Goal: Task Accomplishment & Management: Manage account settings

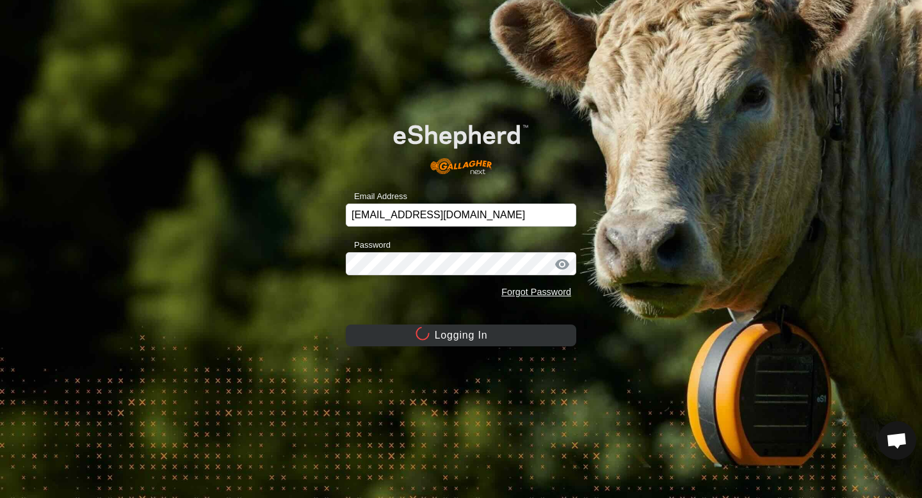
scroll to position [1211, 0]
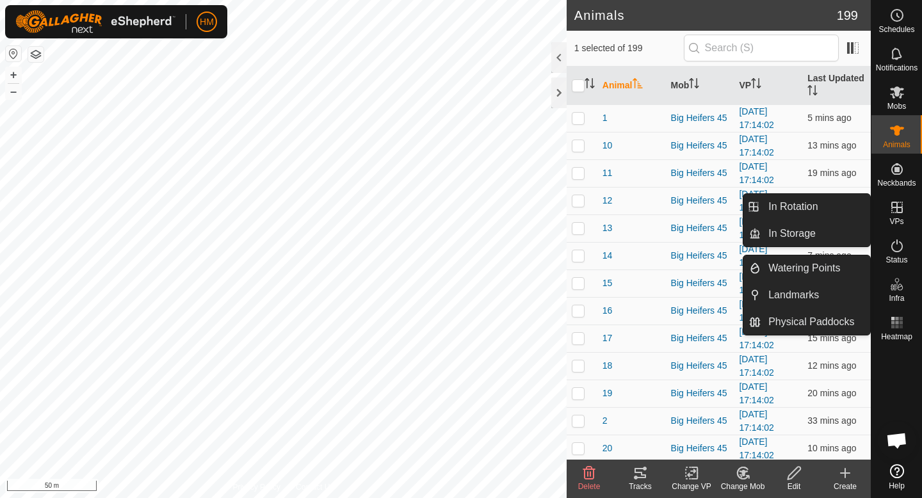
click at [899, 209] on icon at bounding box center [896, 207] width 15 height 15
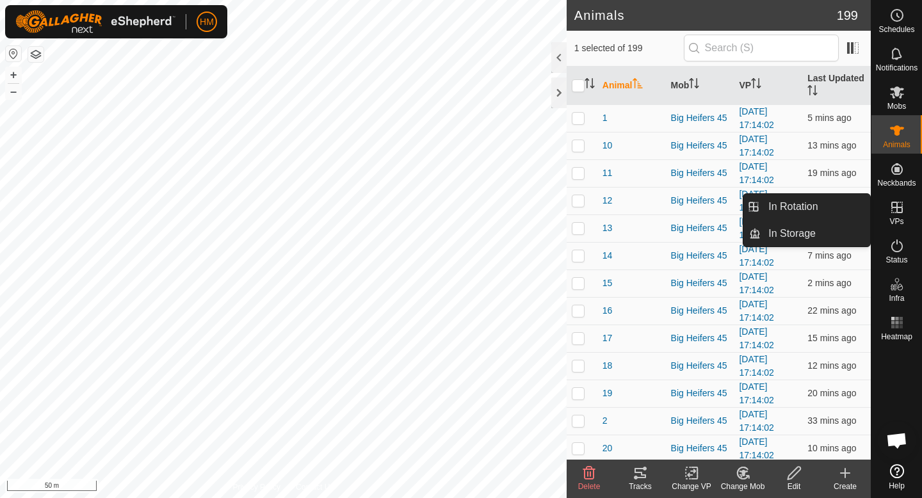
click at [820, 204] on link "In Rotation" at bounding box center [815, 207] width 109 height 26
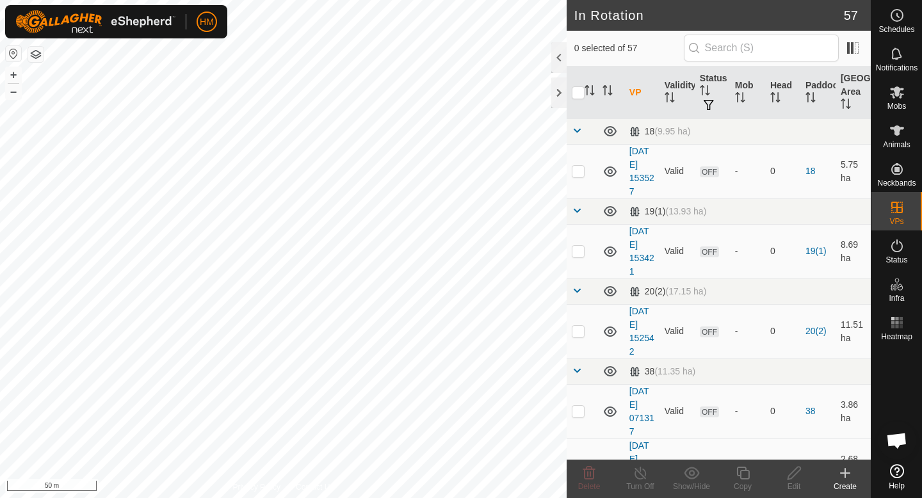
click at [848, 474] on icon at bounding box center [844, 472] width 15 height 15
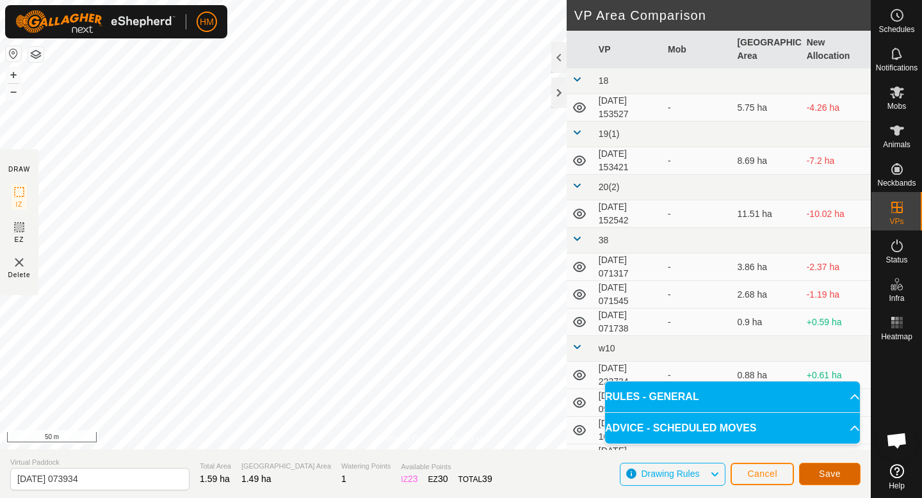
click at [821, 469] on span "Save" at bounding box center [830, 474] width 22 height 10
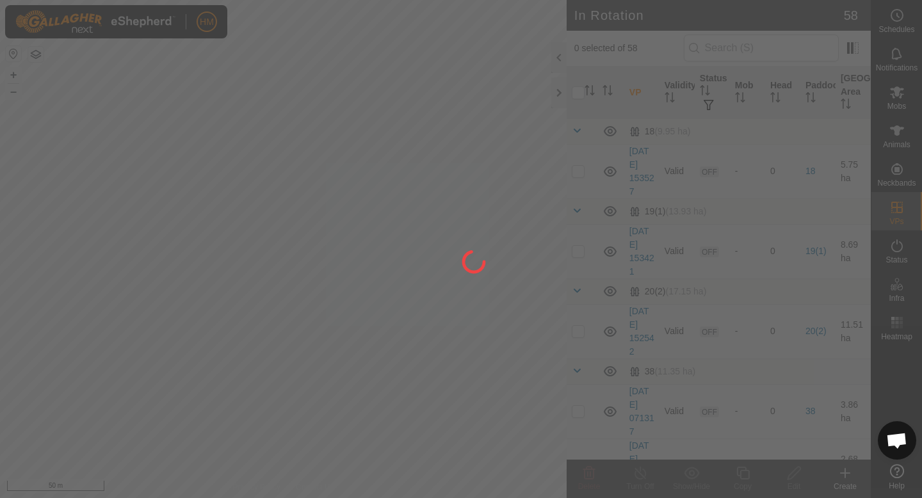
click at [251, 200] on div "HM Schedules Notifications Mobs Animals Neckbands VPs Status Infra Heatmap Help…" at bounding box center [461, 249] width 922 height 498
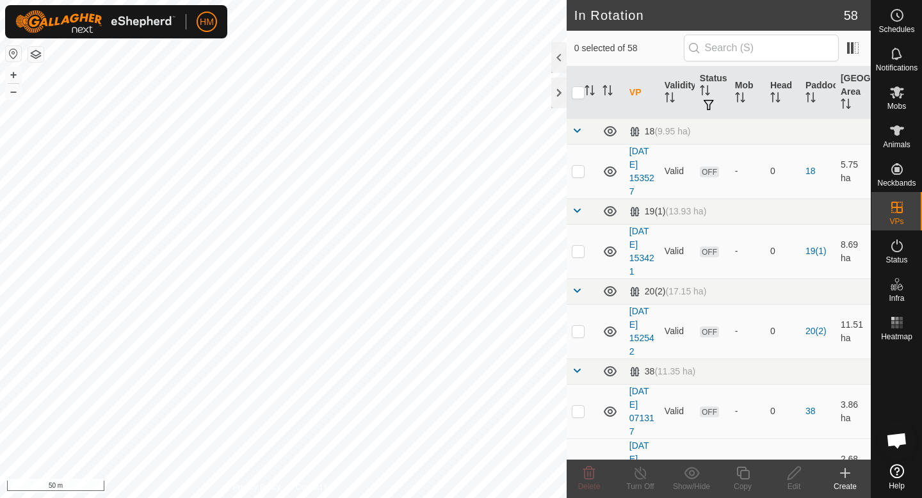
click at [841, 472] on icon at bounding box center [844, 472] width 15 height 15
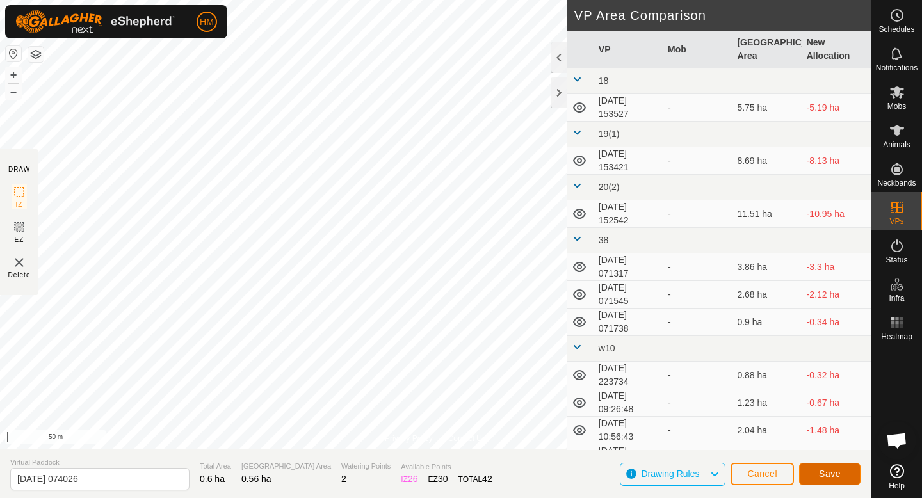
click at [820, 472] on span "Save" at bounding box center [830, 474] width 22 height 10
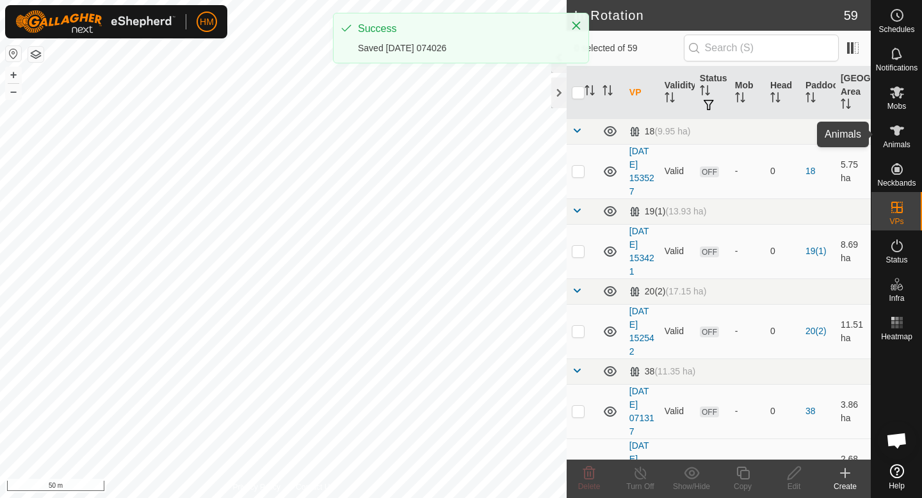
click at [895, 130] on icon at bounding box center [897, 130] width 14 height 10
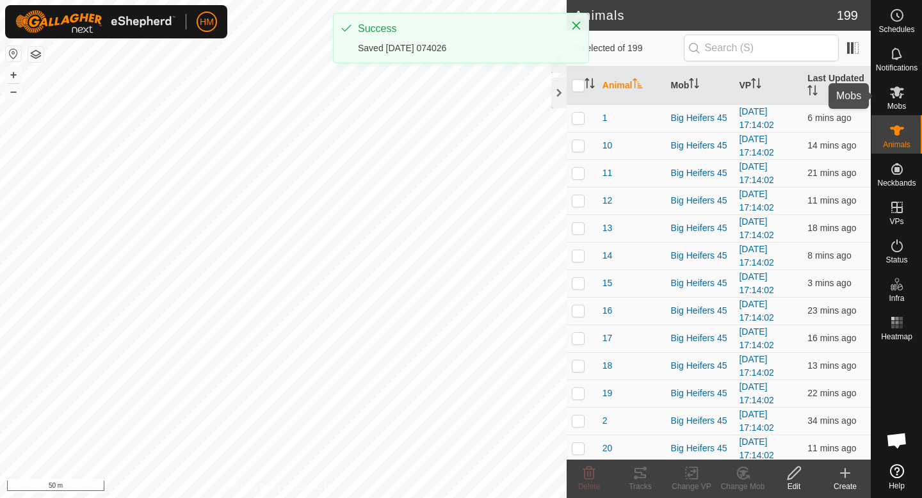
click at [894, 106] on span "Mobs" at bounding box center [896, 106] width 19 height 8
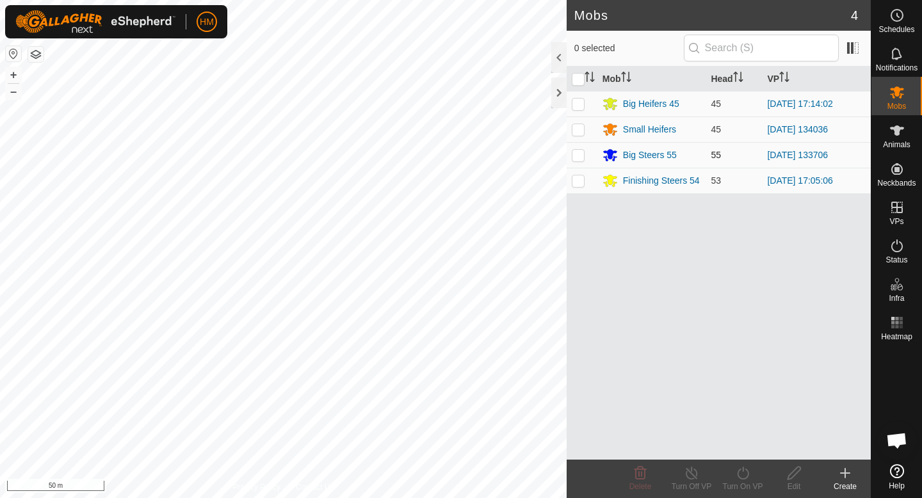
click at [580, 151] on p-checkbox at bounding box center [578, 155] width 13 height 10
checkbox input "true"
click at [744, 477] on icon at bounding box center [743, 472] width 16 height 15
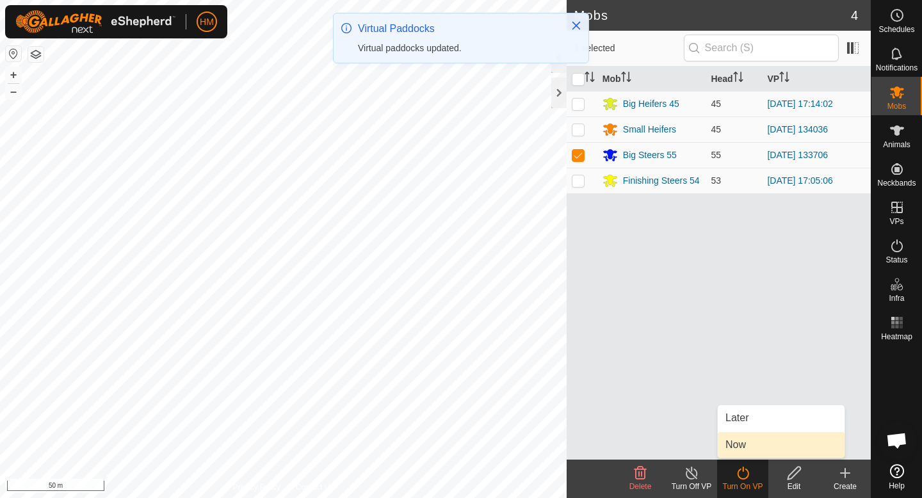
click at [755, 447] on link "Now" at bounding box center [781, 445] width 127 height 26
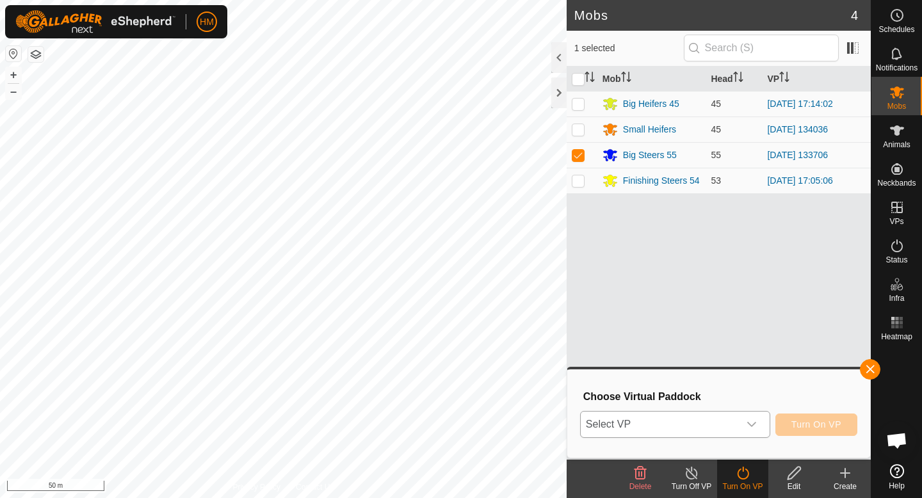
click at [761, 421] on div "dropdown trigger" at bounding box center [752, 425] width 26 height 26
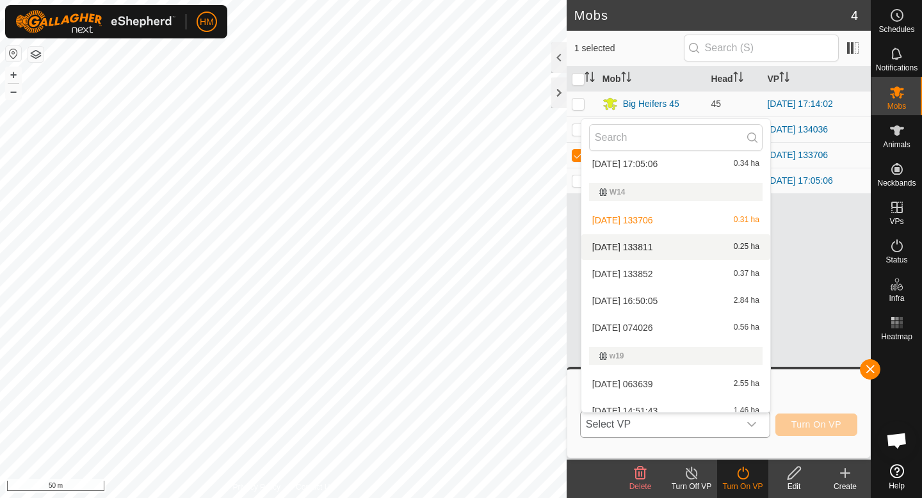
scroll to position [773, 0]
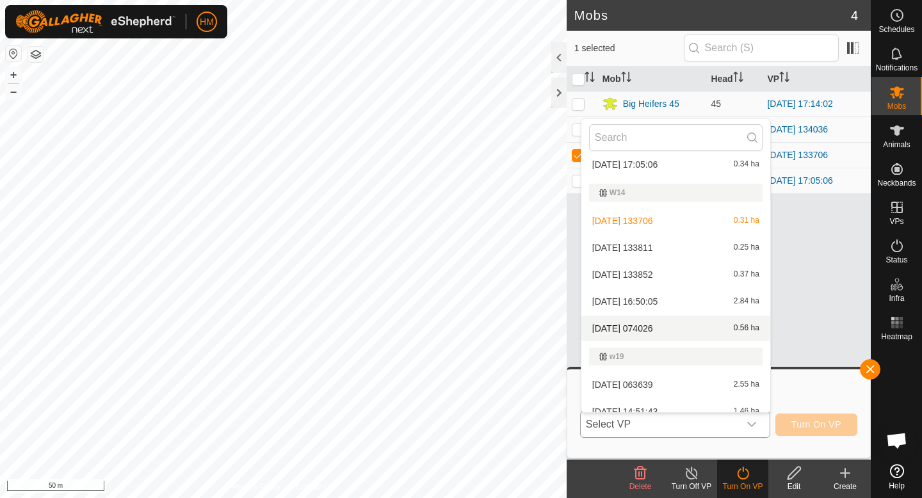
click at [654, 325] on li "[DATE] 074026 0.56 ha" at bounding box center [675, 329] width 189 height 26
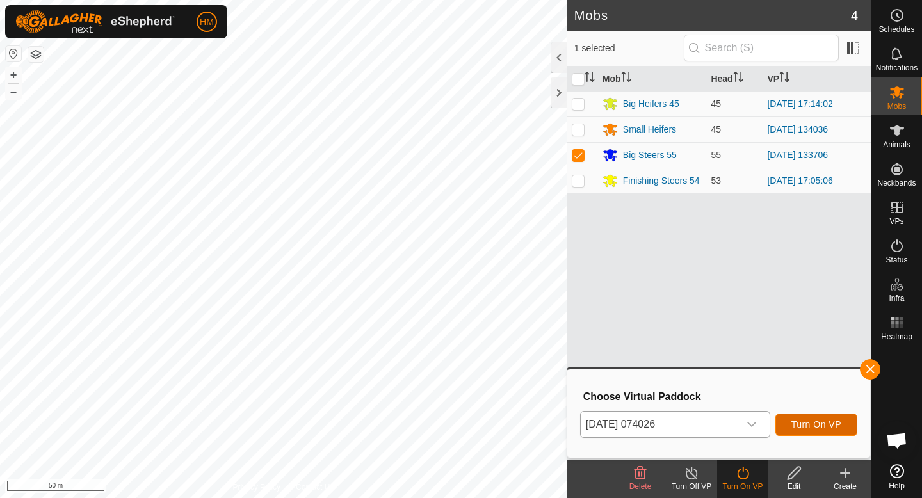
click at [812, 424] on span "Turn On VP" at bounding box center [816, 424] width 50 height 10
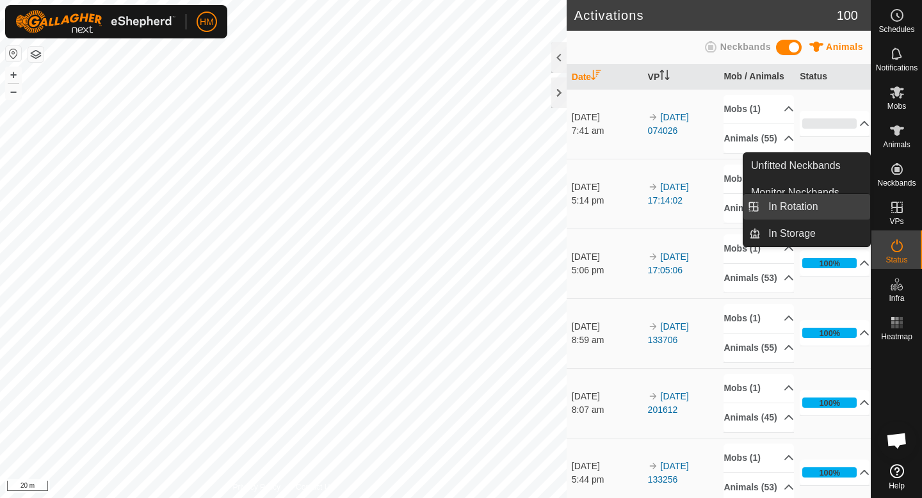
click at [849, 204] on link "In Rotation" at bounding box center [815, 207] width 109 height 26
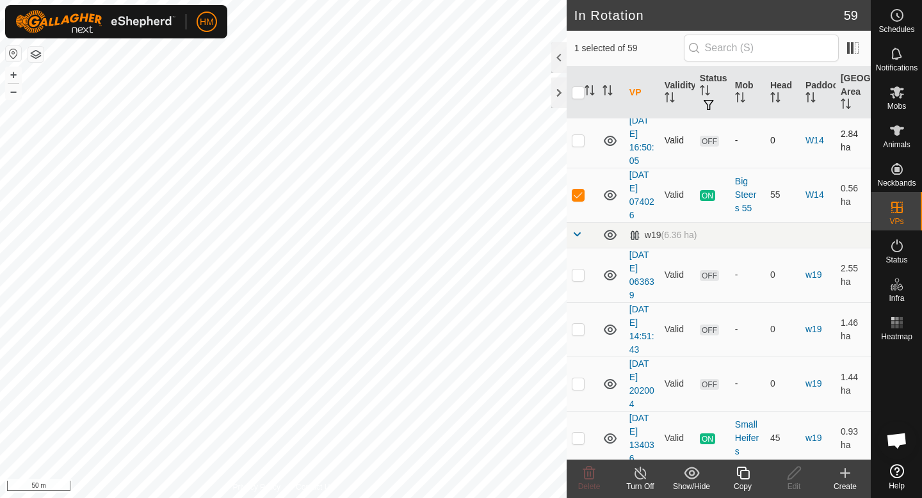
scroll to position [1597, 0]
click at [581, 200] on p-checkbox at bounding box center [578, 196] width 13 height 10
checkbox input "false"
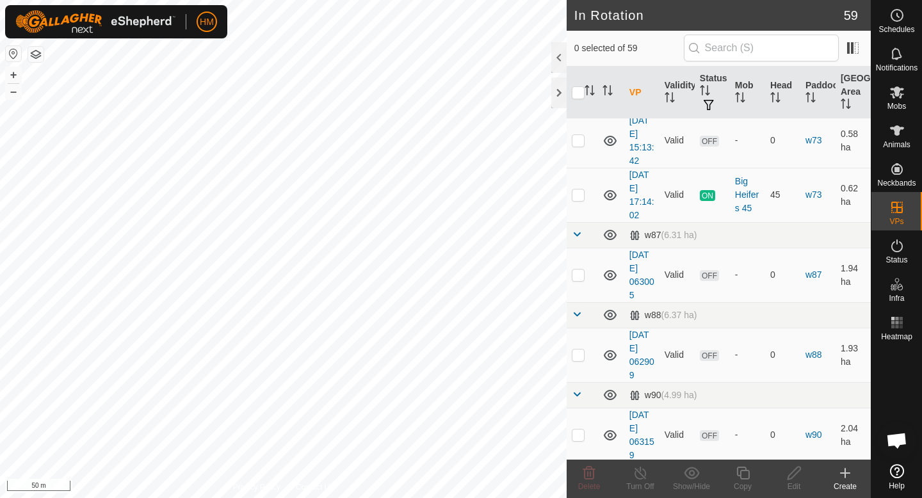
scroll to position [3305, 0]
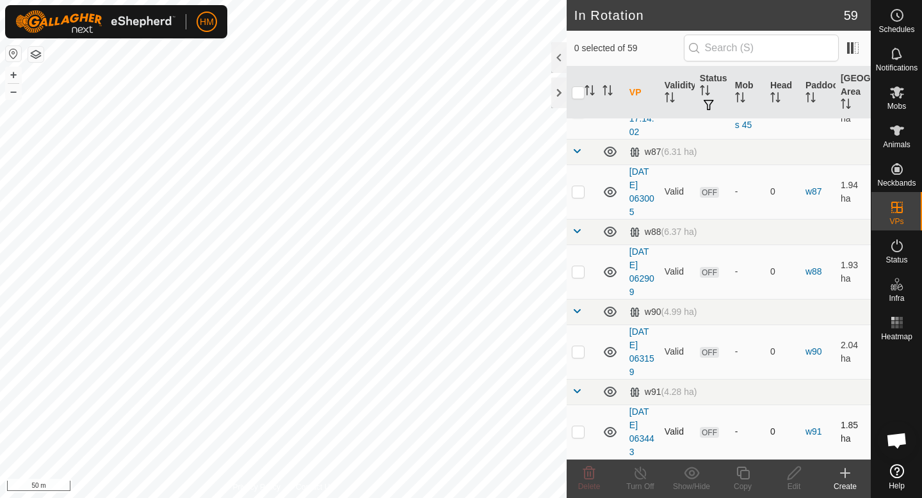
click at [582, 437] on td at bounding box center [582, 432] width 31 height 54
checkbox input "false"
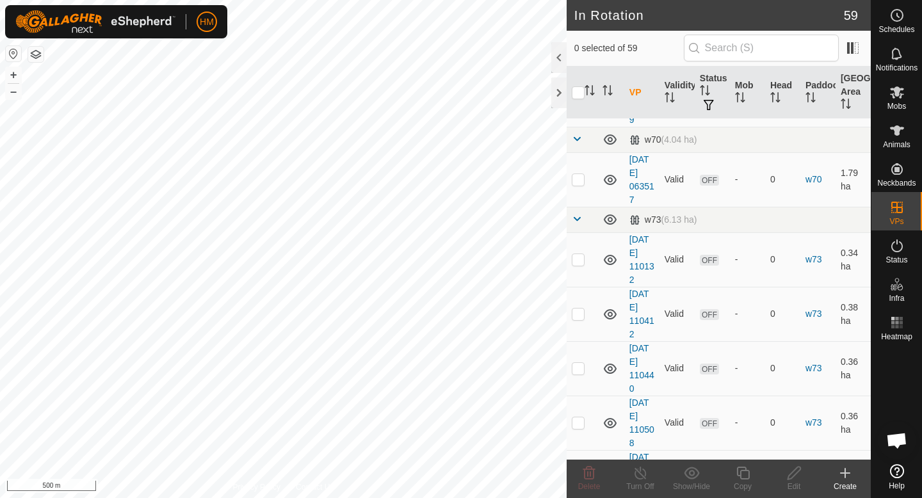
scroll to position [2240, 0]
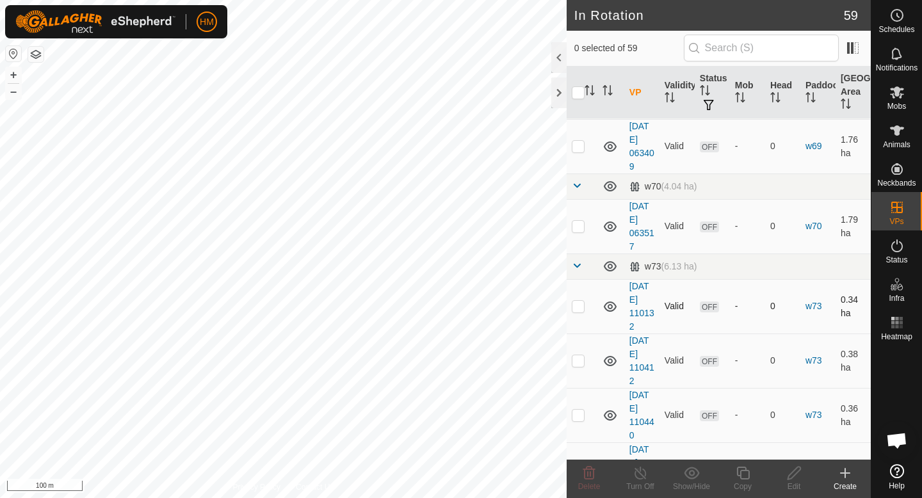
click at [578, 310] on p-checkbox at bounding box center [578, 306] width 13 height 10
checkbox input "true"
click at [577, 365] on p-checkbox at bounding box center [578, 360] width 13 height 10
checkbox input "true"
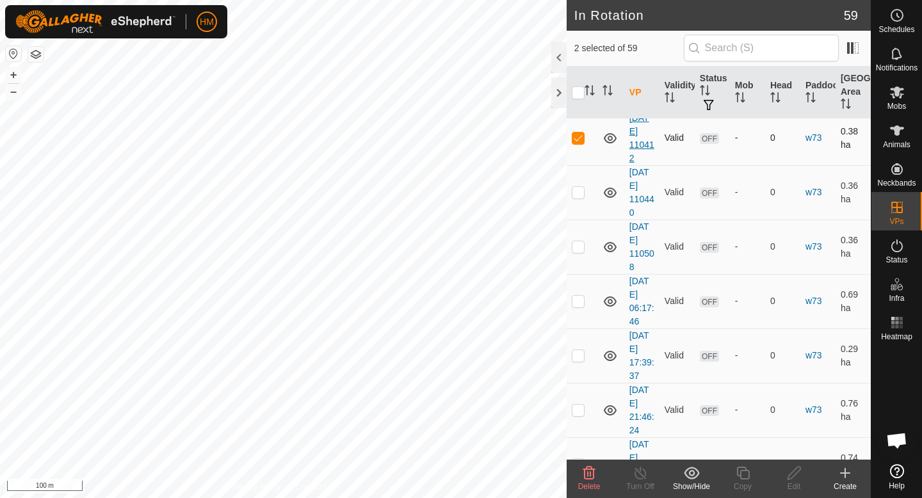
scroll to position [2459, 0]
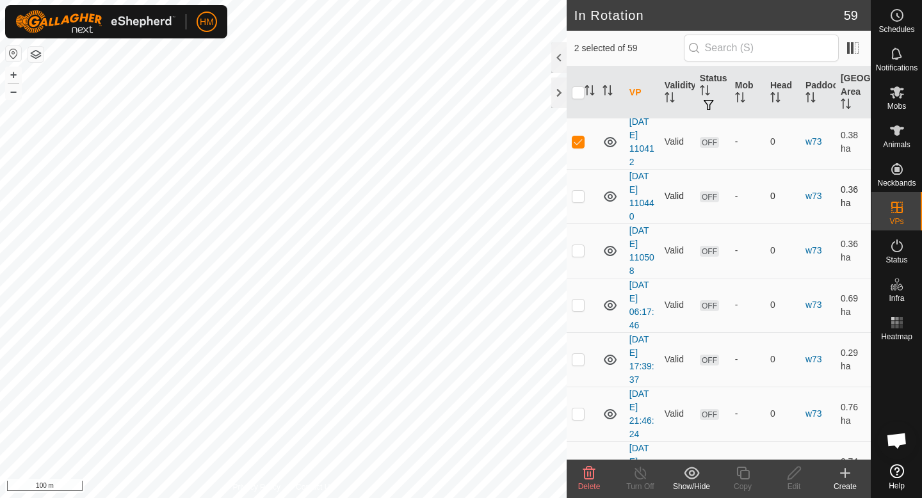
click at [578, 197] on p-checkbox at bounding box center [578, 196] width 13 height 10
checkbox input "true"
click at [579, 252] on p-checkbox at bounding box center [578, 250] width 13 height 10
checkbox input "true"
click at [577, 309] on p-checkbox at bounding box center [578, 305] width 13 height 10
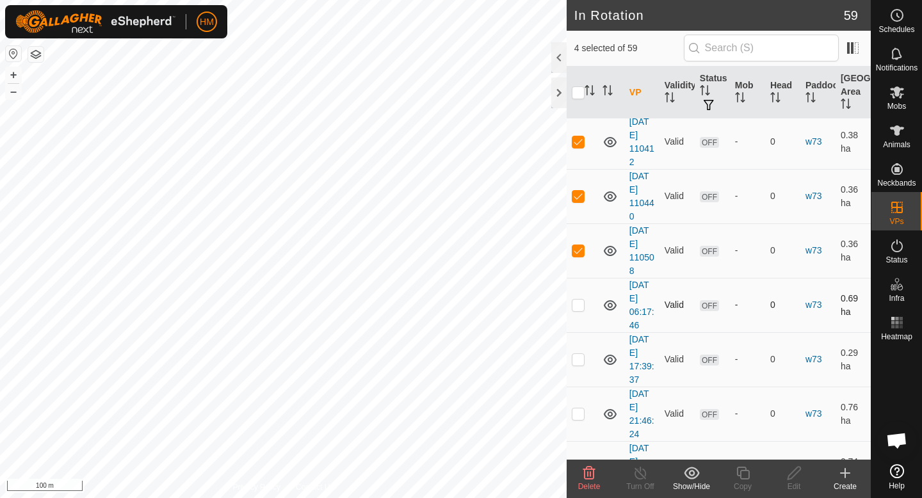
checkbox input "true"
click at [581, 361] on p-checkbox at bounding box center [578, 359] width 13 height 10
checkbox input "true"
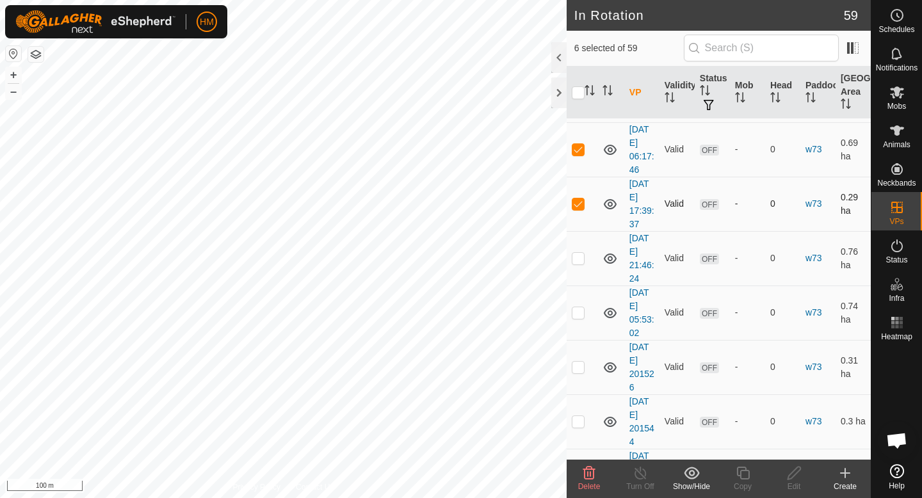
scroll to position [2615, 0]
click at [577, 254] on p-checkbox at bounding box center [578, 257] width 13 height 10
checkbox input "true"
click at [583, 317] on p-tablecheckbox at bounding box center [578, 312] width 13 height 10
checkbox input "true"
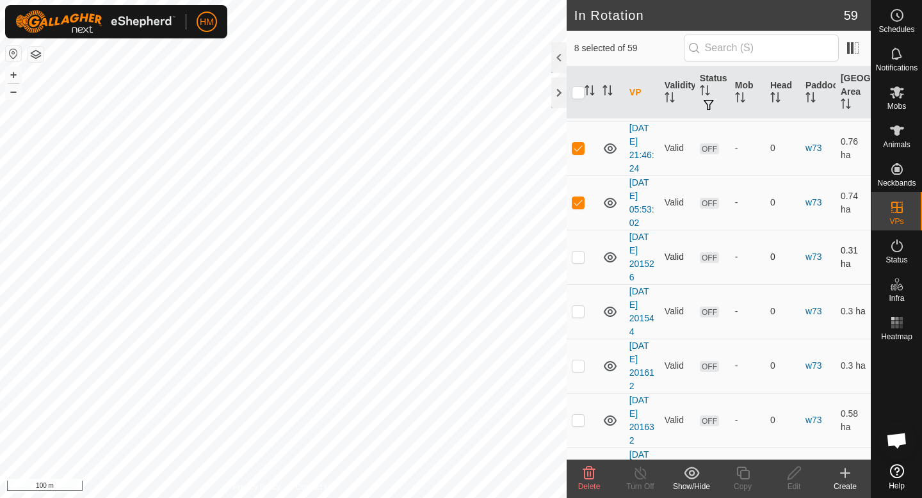
scroll to position [2724, 0]
click at [578, 261] on p-checkbox at bounding box center [578, 257] width 13 height 10
checkbox input "true"
click at [580, 315] on p-checkbox at bounding box center [578, 312] width 13 height 10
click at [580, 314] on p-checkbox at bounding box center [578, 312] width 13 height 10
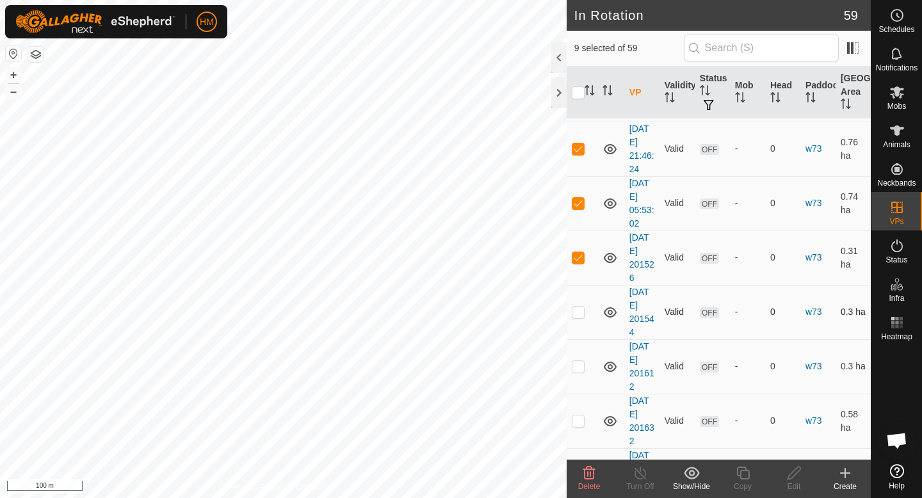
click at [580, 314] on p-checkbox at bounding box center [578, 312] width 13 height 10
checkbox input "true"
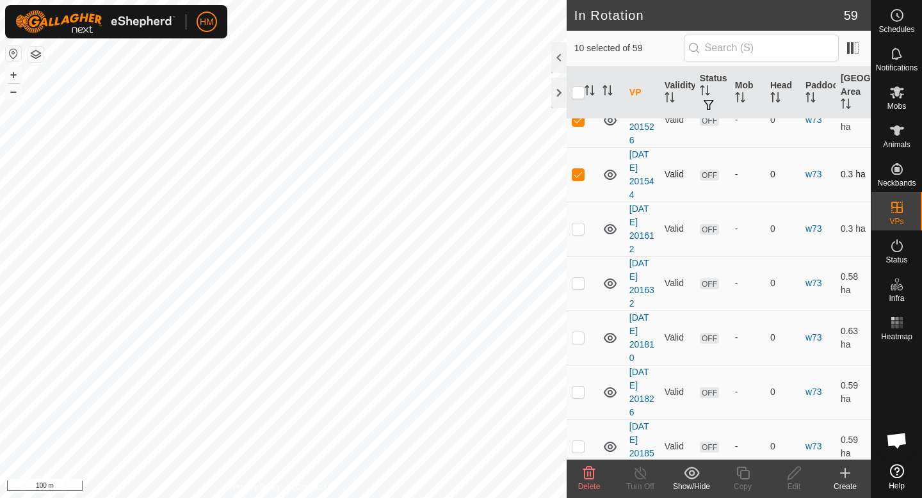
scroll to position [2865, 0]
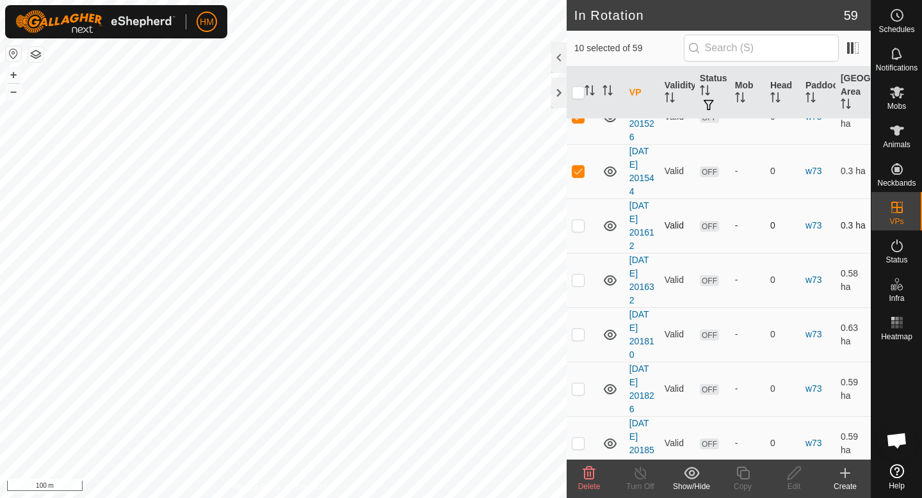
click at [579, 228] on p-checkbox at bounding box center [578, 225] width 13 height 10
checkbox input "false"
click at [579, 335] on p-checkbox at bounding box center [578, 334] width 13 height 10
checkbox input "true"
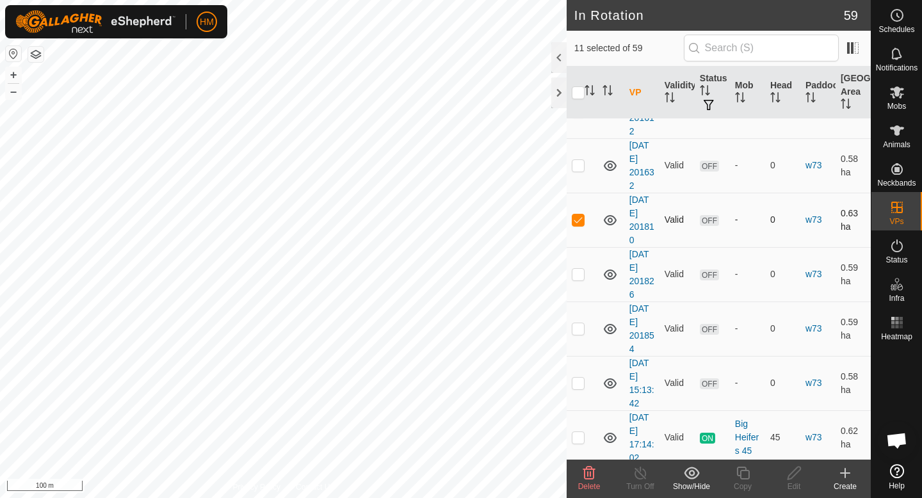
scroll to position [2979, 0]
click at [578, 334] on td at bounding box center [582, 329] width 31 height 54
checkbox input "false"
click at [588, 473] on icon at bounding box center [588, 472] width 15 height 15
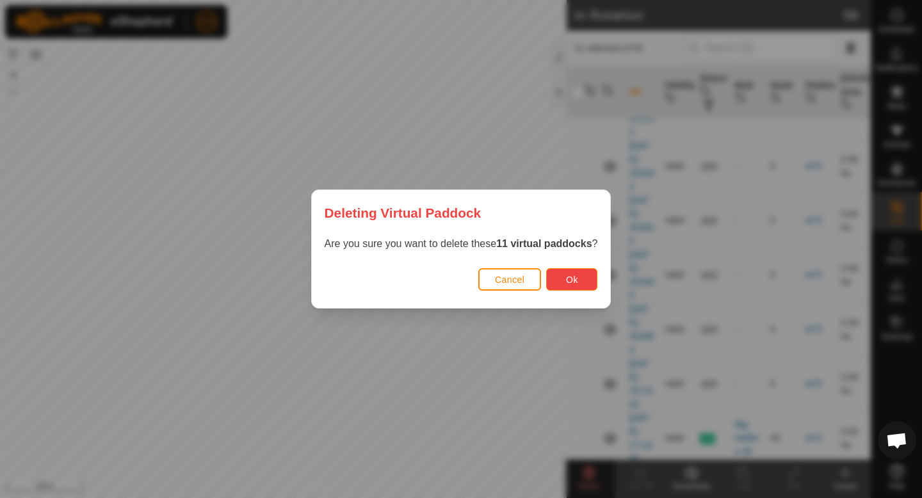
click at [578, 282] on span "Ok" at bounding box center [572, 280] width 12 height 10
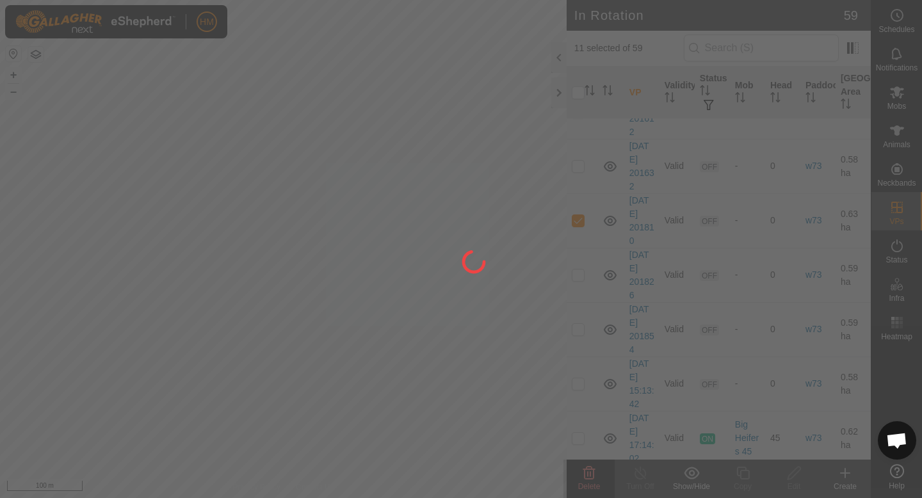
checkbox input "false"
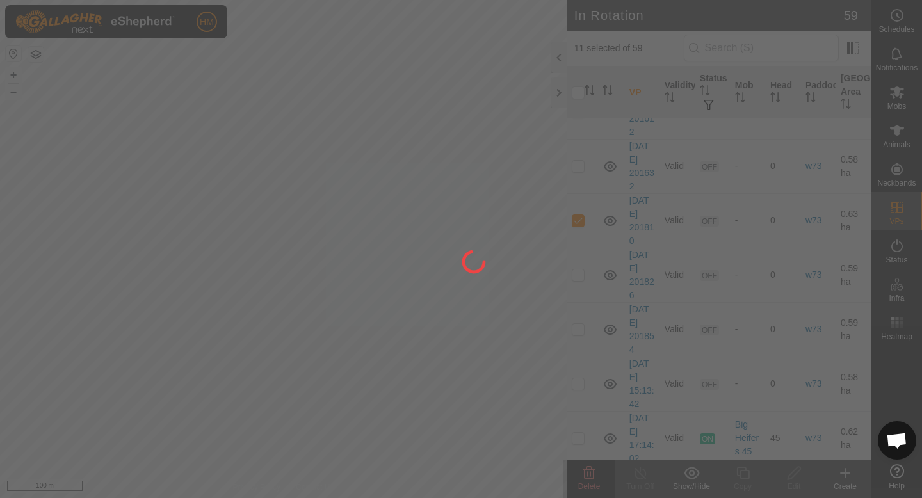
checkbox input "false"
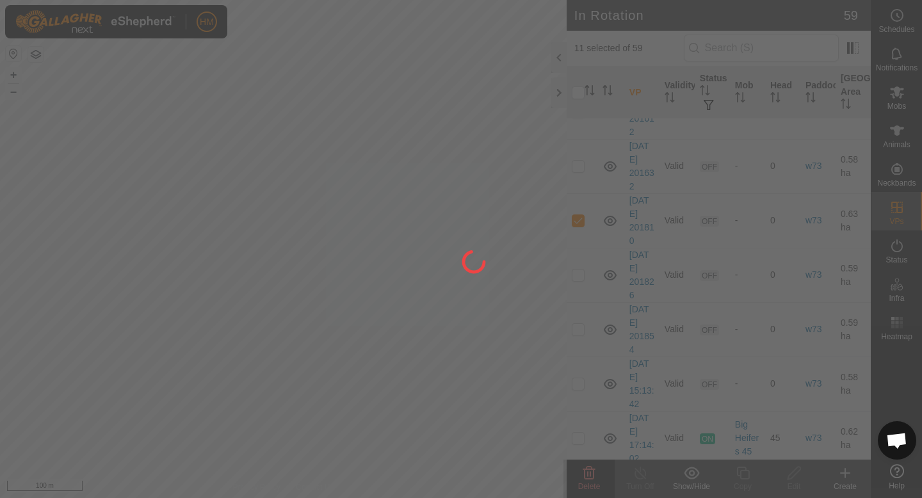
checkbox input "false"
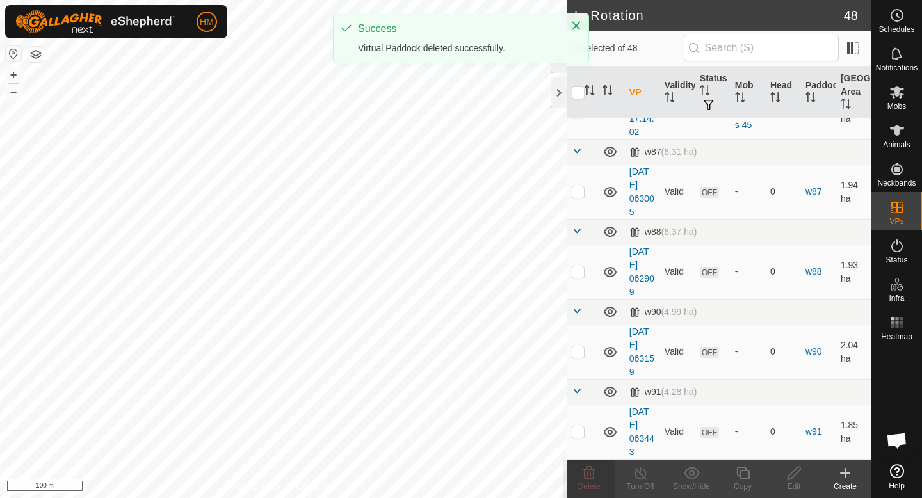
scroll to position [2707, 0]
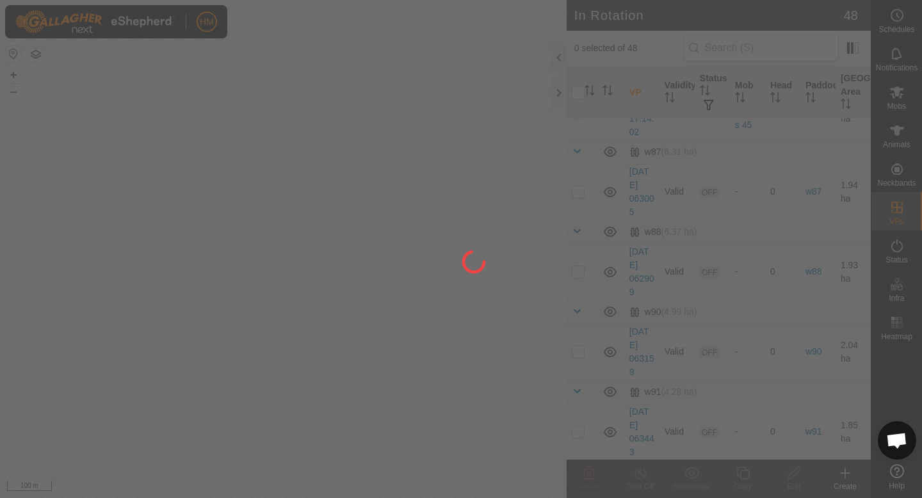
click at [299, 101] on div "HM Schedules Notifications Mobs Animals Neckbands VPs Status Infra Heatmap Help…" at bounding box center [461, 249] width 922 height 498
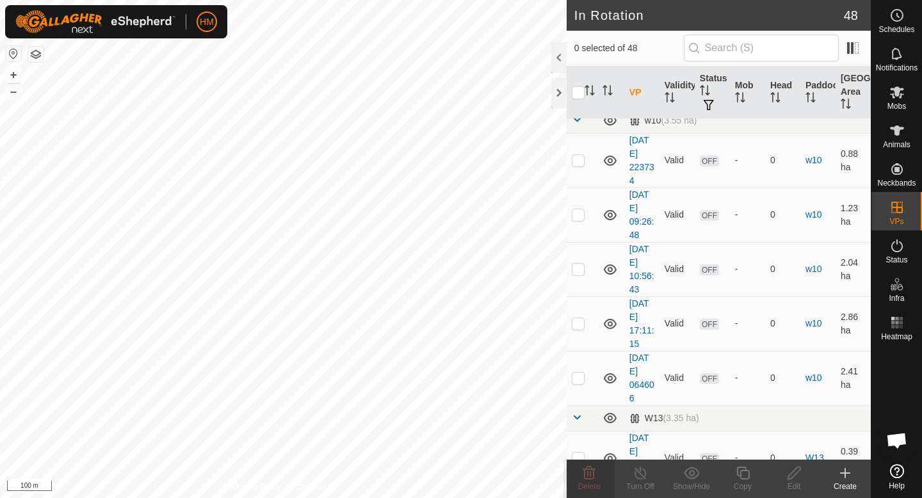
scroll to position [441, 0]
click at [580, 156] on p-checkbox at bounding box center [578, 159] width 13 height 10
checkbox input "true"
click at [577, 218] on td at bounding box center [582, 213] width 31 height 54
checkbox input "true"
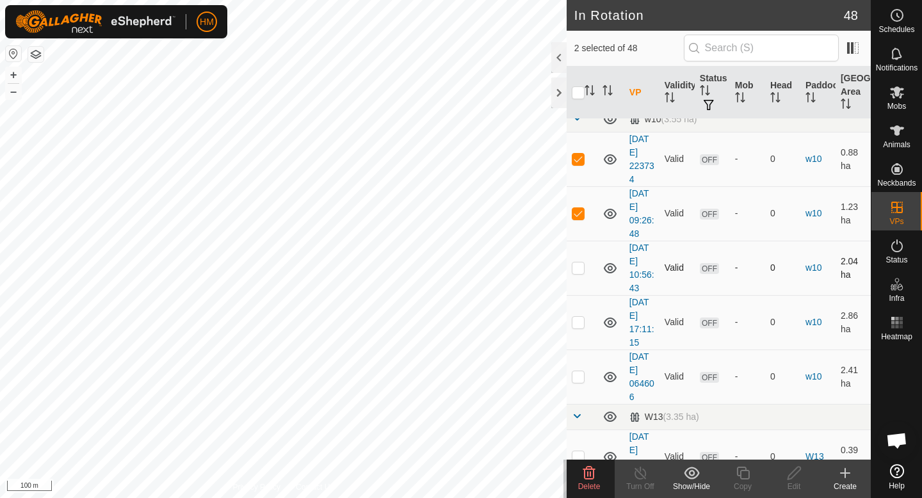
click at [578, 270] on p-checkbox at bounding box center [578, 267] width 13 height 10
checkbox input "true"
click at [577, 325] on p-checkbox at bounding box center [578, 322] width 13 height 10
checkbox input "true"
click at [577, 380] on p-checkbox at bounding box center [578, 376] width 13 height 10
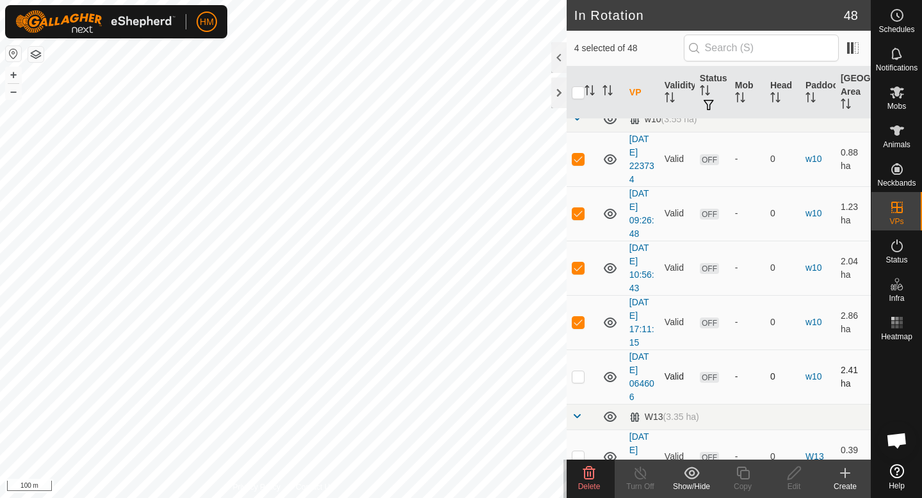
checkbox input "true"
click at [587, 481] on div "Delete" at bounding box center [588, 487] width 51 height 12
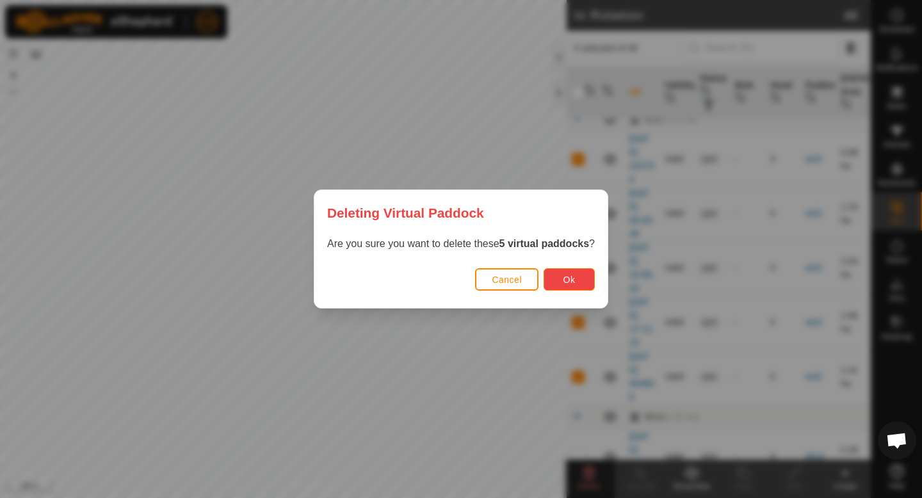
click at [576, 284] on button "Ok" at bounding box center [568, 279] width 51 height 22
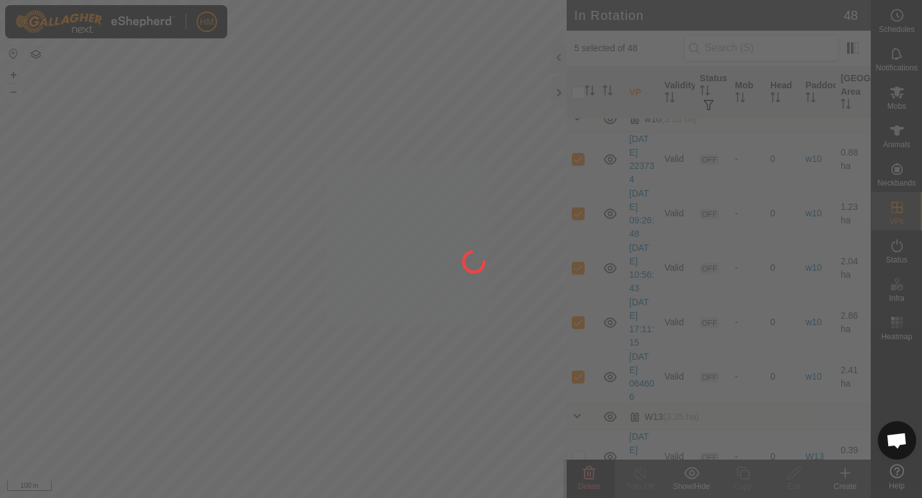
checkbox input "false"
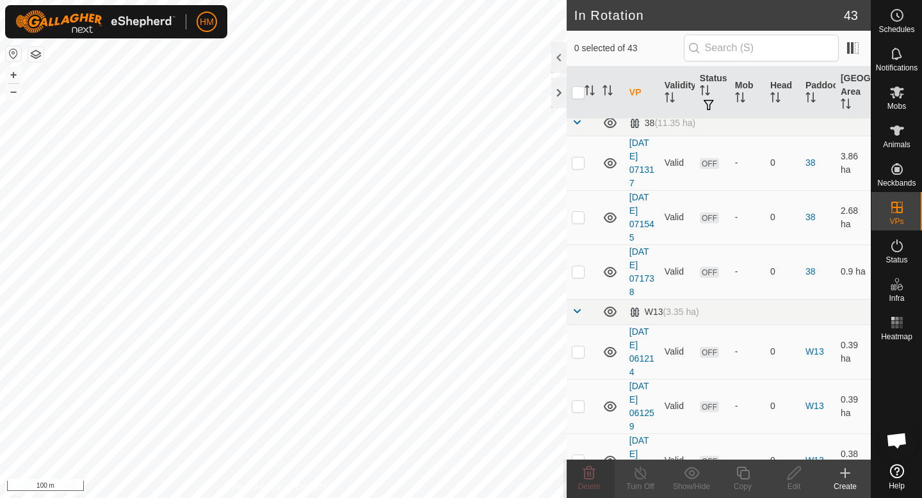
scroll to position [342, 0]
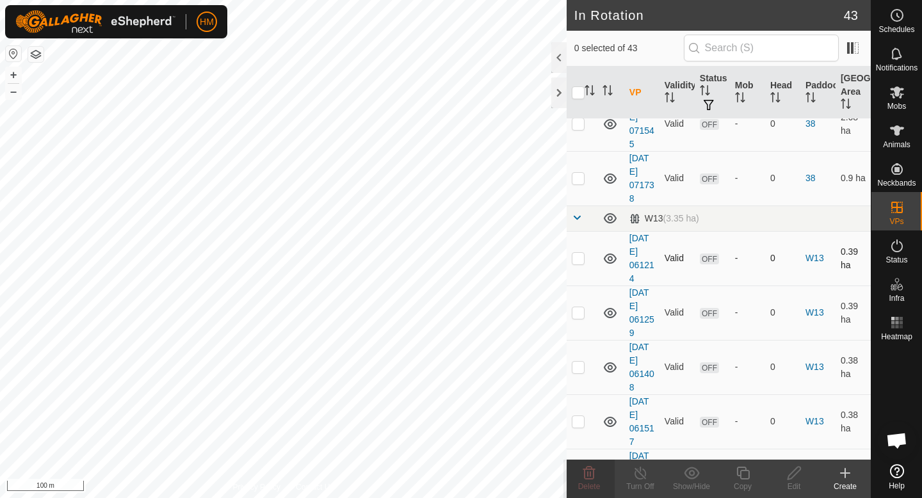
click at [576, 262] on p-checkbox at bounding box center [578, 258] width 13 height 10
checkbox input "true"
click at [578, 317] on p-checkbox at bounding box center [578, 312] width 13 height 10
checkbox input "true"
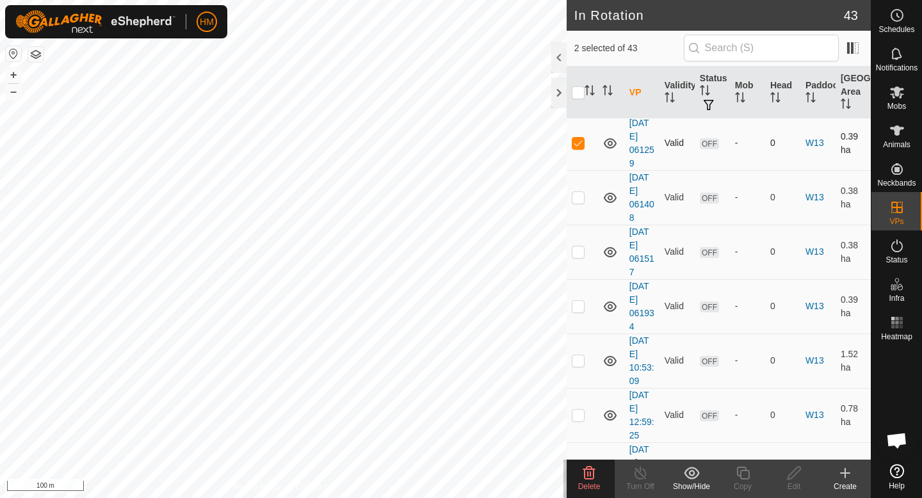
scroll to position [511, 0]
click at [579, 199] on p-checkbox at bounding box center [578, 198] width 13 height 10
checkbox input "true"
click at [579, 254] on p-checkbox at bounding box center [578, 252] width 13 height 10
checkbox input "true"
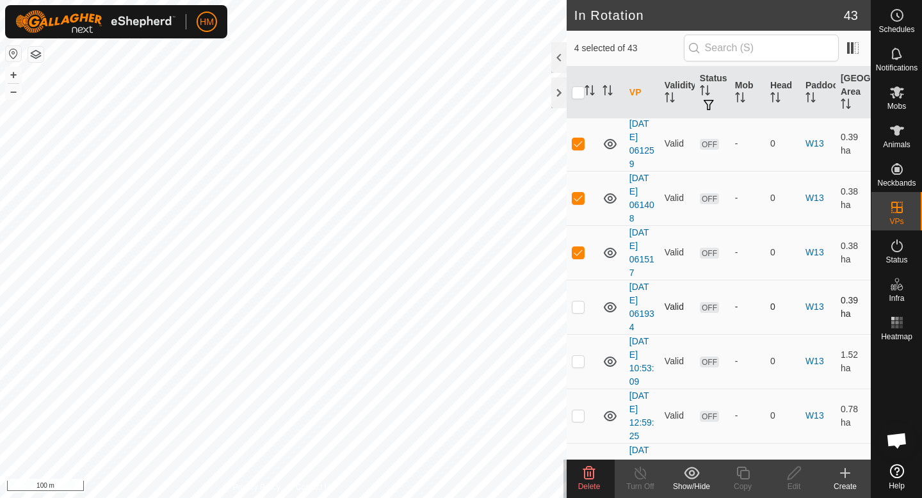
click at [578, 310] on p-checkbox at bounding box center [578, 307] width 13 height 10
checkbox input "true"
click at [578, 358] on p-checkbox at bounding box center [578, 361] width 13 height 10
checkbox input "true"
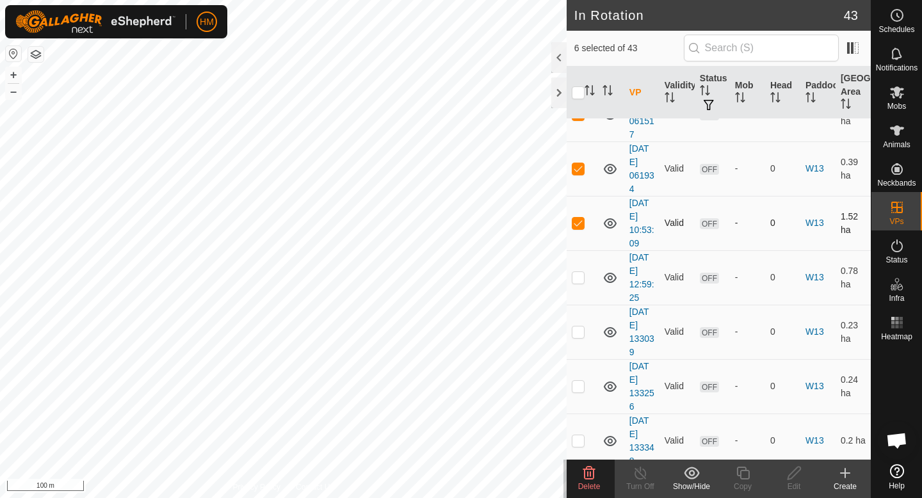
scroll to position [659, 0]
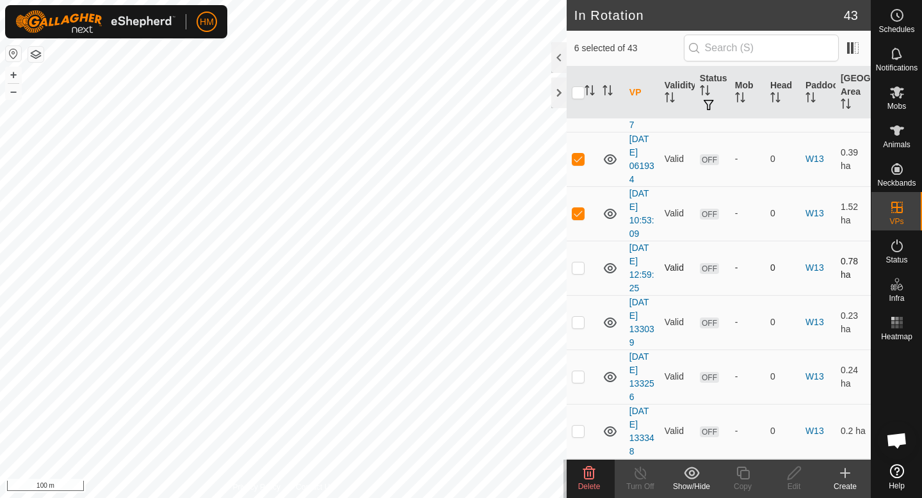
click at [579, 273] on td at bounding box center [582, 268] width 31 height 54
click at [579, 272] on p-checkbox at bounding box center [578, 267] width 13 height 10
checkbox input "true"
click at [579, 323] on p-checkbox at bounding box center [578, 322] width 13 height 10
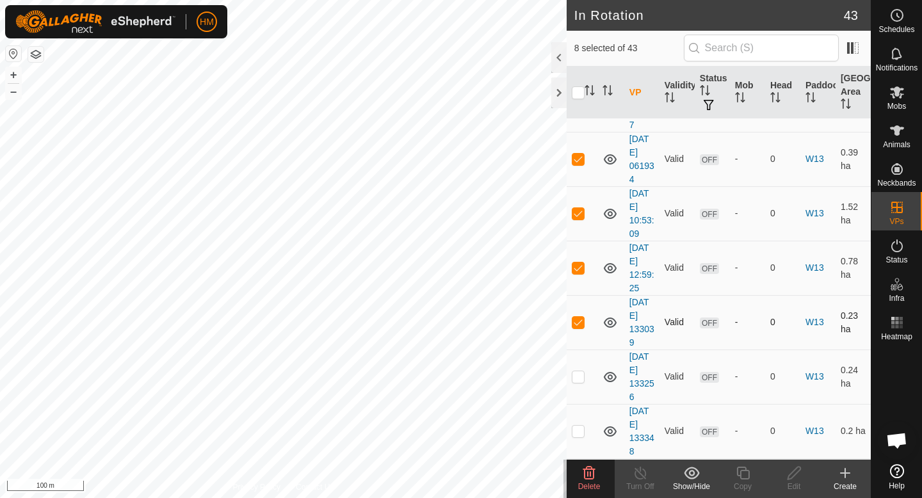
click at [579, 323] on p-checkbox at bounding box center [578, 322] width 13 height 10
checkbox input "false"
click at [575, 376] on p-checkbox at bounding box center [578, 376] width 13 height 10
checkbox input "true"
click at [578, 323] on p-checkbox at bounding box center [578, 322] width 13 height 10
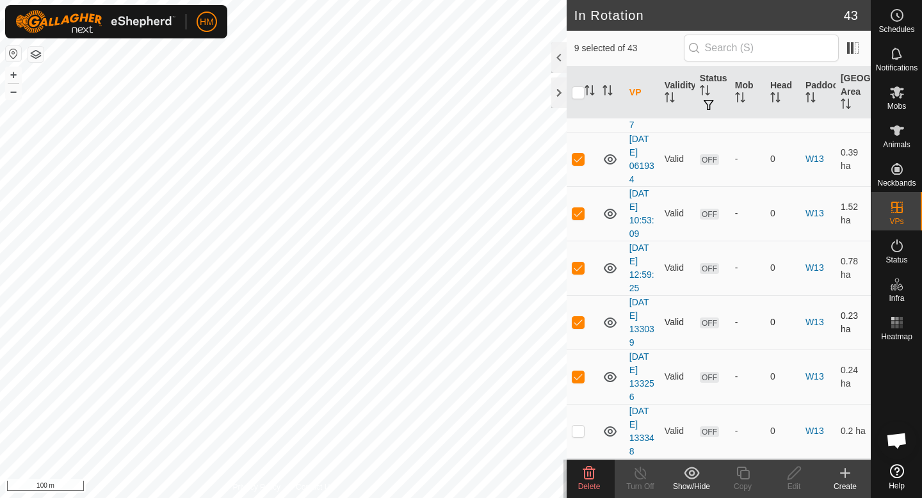
click at [578, 323] on p-checkbox at bounding box center [578, 322] width 13 height 10
click at [578, 325] on p-checkbox at bounding box center [578, 322] width 13 height 10
checkbox input "false"
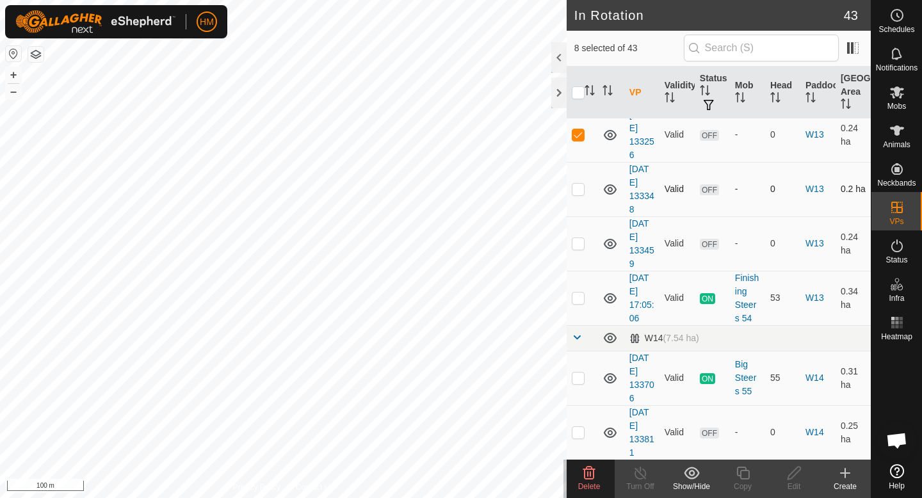
scroll to position [900, 0]
click at [580, 189] on p-checkbox at bounding box center [578, 189] width 13 height 10
checkbox input "false"
click at [591, 478] on icon at bounding box center [588, 472] width 15 height 15
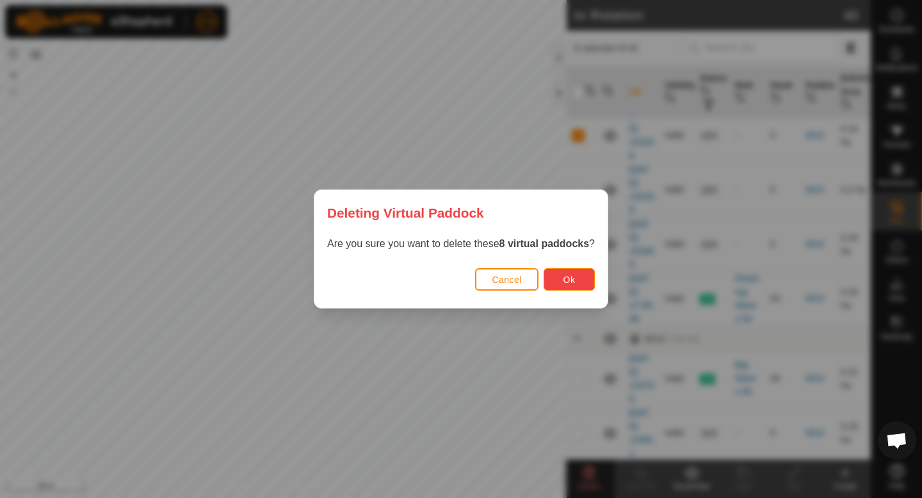
click at [574, 280] on span "Ok" at bounding box center [569, 280] width 12 height 10
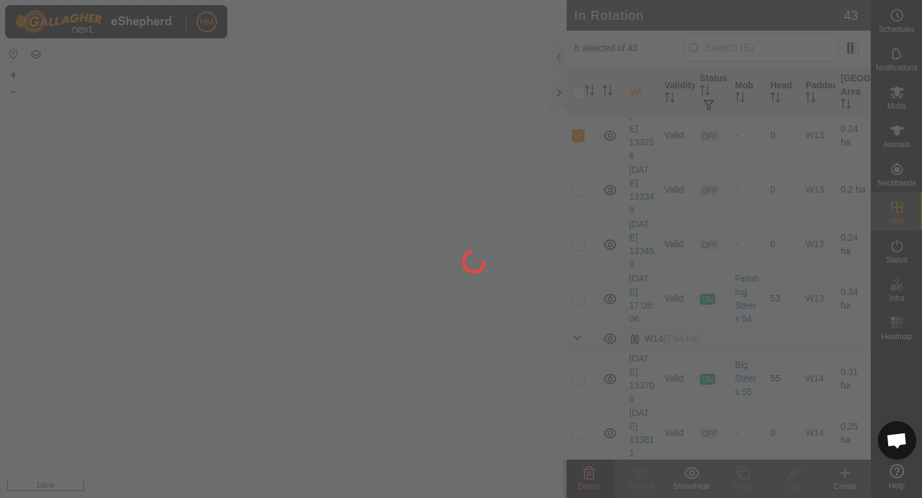
checkbox input "false"
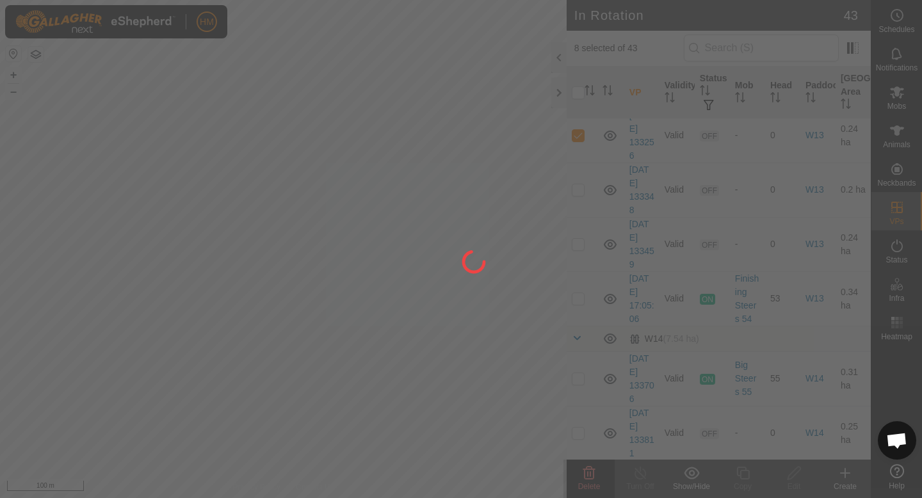
checkbox input "false"
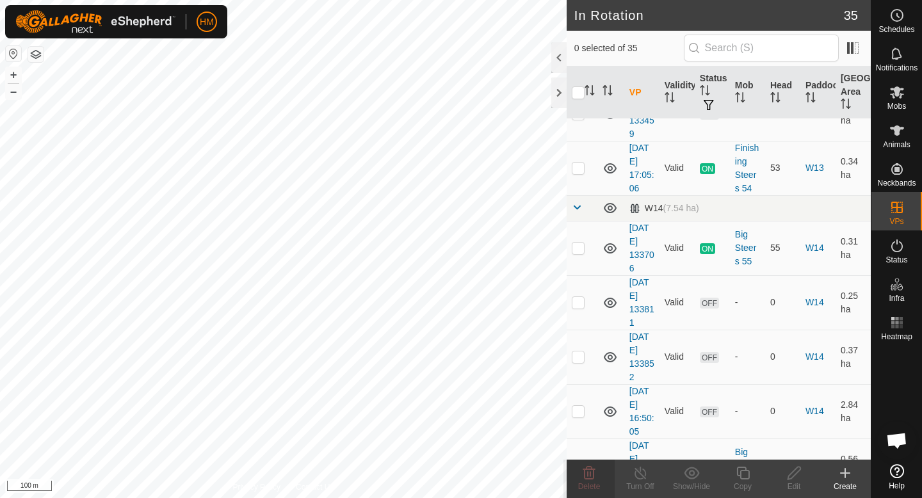
scroll to position [666, 0]
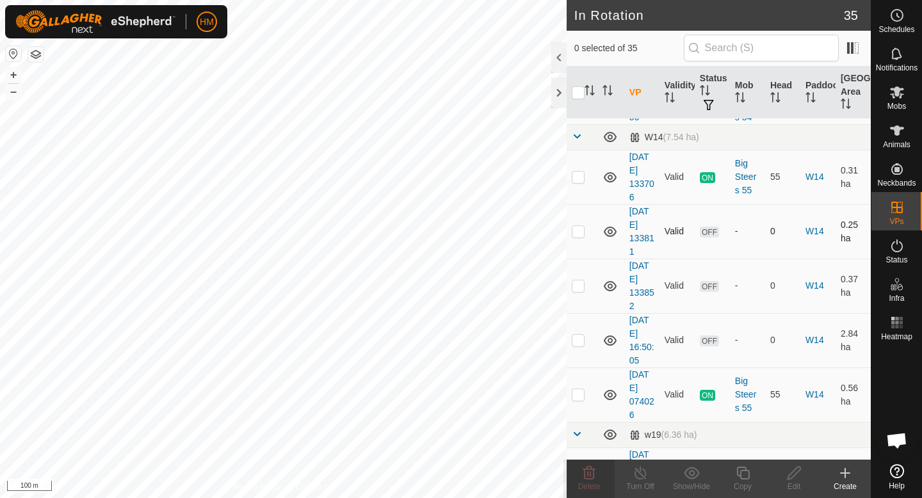
click at [577, 236] on td at bounding box center [582, 231] width 31 height 54
checkbox input "false"
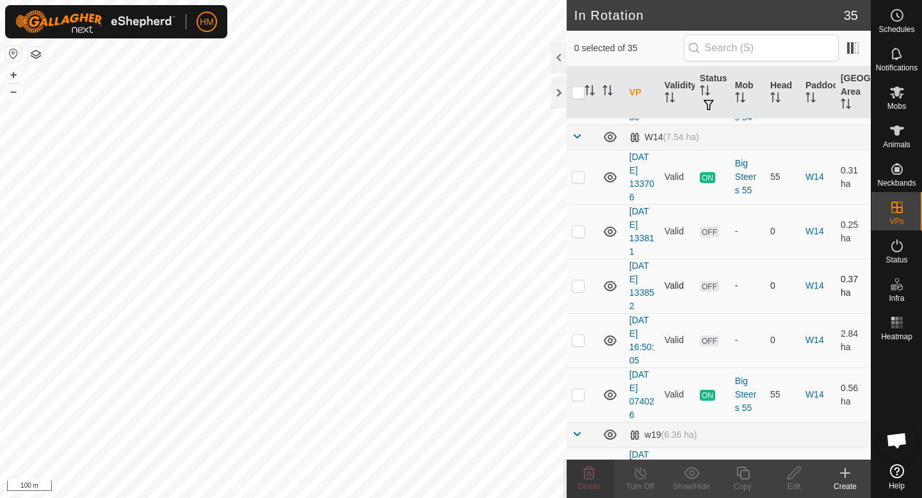
click at [580, 286] on p-checkbox at bounding box center [578, 285] width 13 height 10
checkbox input "false"
click at [577, 344] on p-checkbox at bounding box center [578, 340] width 13 height 10
checkbox input "true"
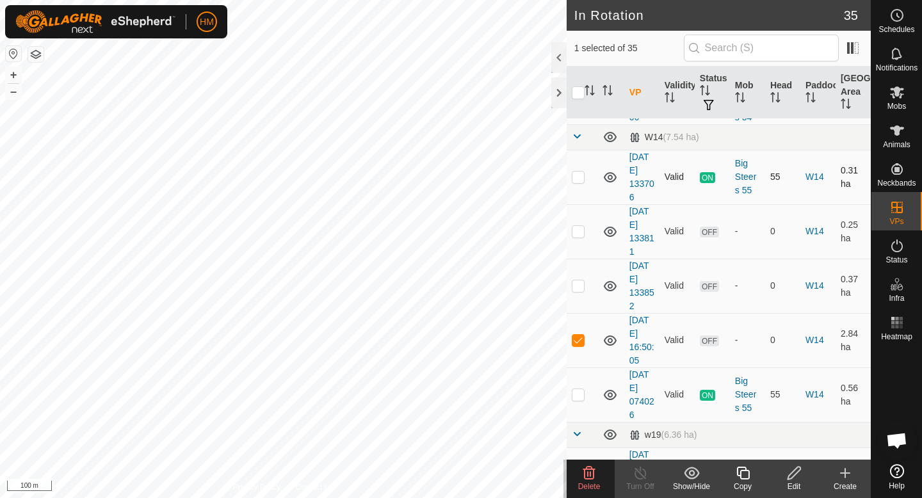
click at [577, 172] on p-checkbox at bounding box center [578, 177] width 13 height 10
click at [579, 179] on p-checkbox at bounding box center [578, 177] width 13 height 10
checkbox input "false"
click at [578, 396] on p-checkbox at bounding box center [578, 394] width 13 height 10
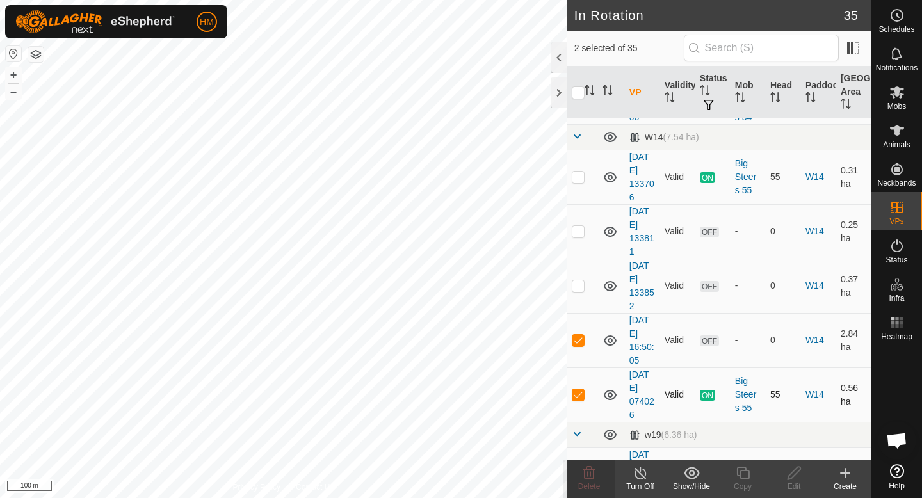
checkbox input "false"
click at [584, 472] on icon at bounding box center [589, 473] width 12 height 13
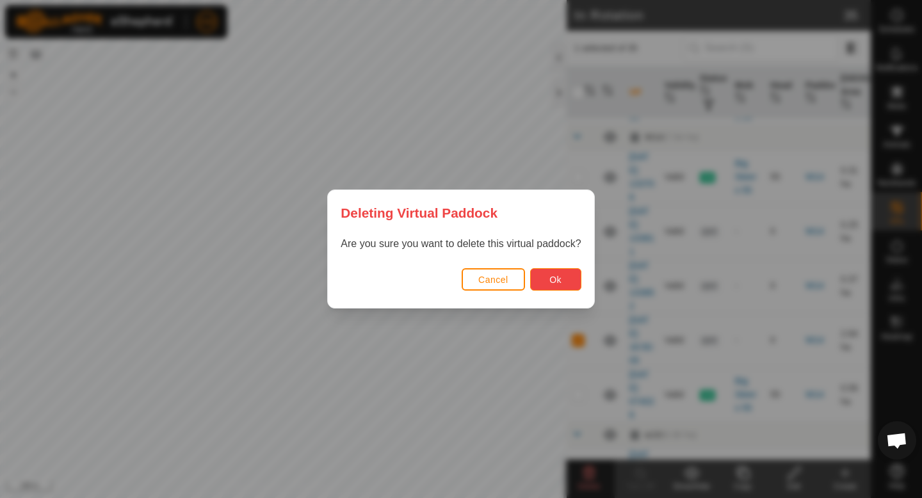
click at [556, 283] on span "Ok" at bounding box center [555, 280] width 12 height 10
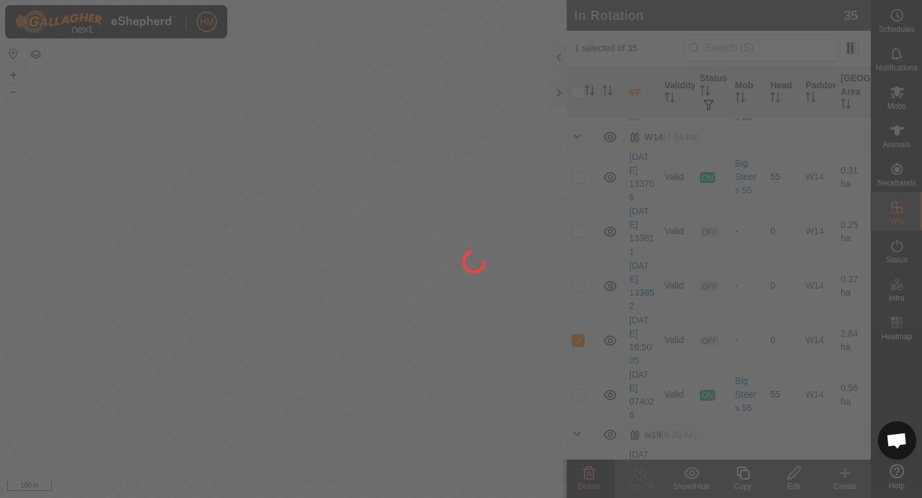
checkbox input "false"
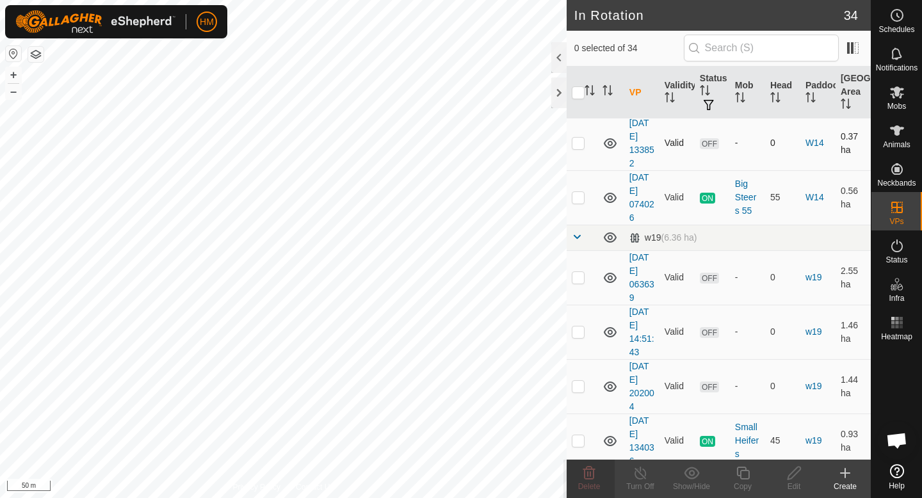
scroll to position [811, 0]
click at [577, 273] on p-checkbox at bounding box center [578, 275] width 13 height 10
checkbox input "true"
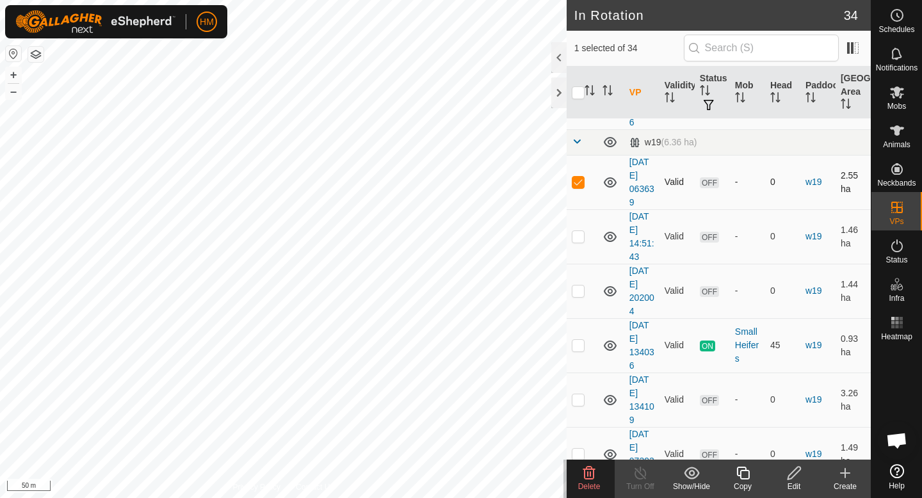
scroll to position [901, 0]
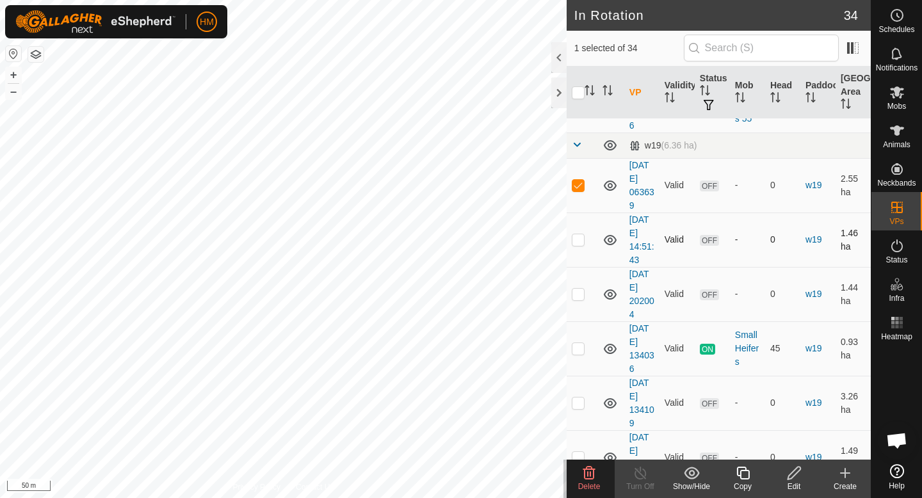
click at [581, 244] on p-checkbox at bounding box center [578, 239] width 13 height 10
checkbox input "true"
click at [577, 181] on p-checkbox at bounding box center [578, 185] width 13 height 10
checkbox input "false"
click at [574, 296] on p-checkbox at bounding box center [578, 294] width 13 height 10
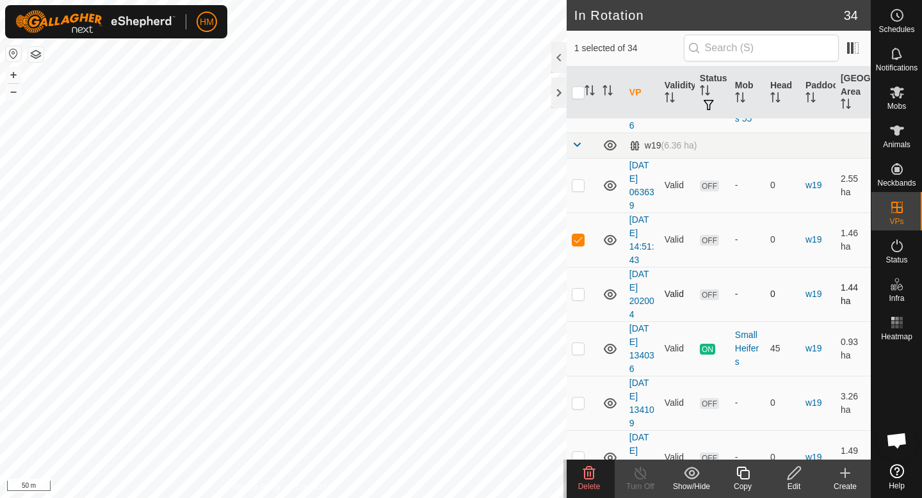
checkbox input "true"
click at [578, 406] on p-checkbox at bounding box center [578, 403] width 13 height 10
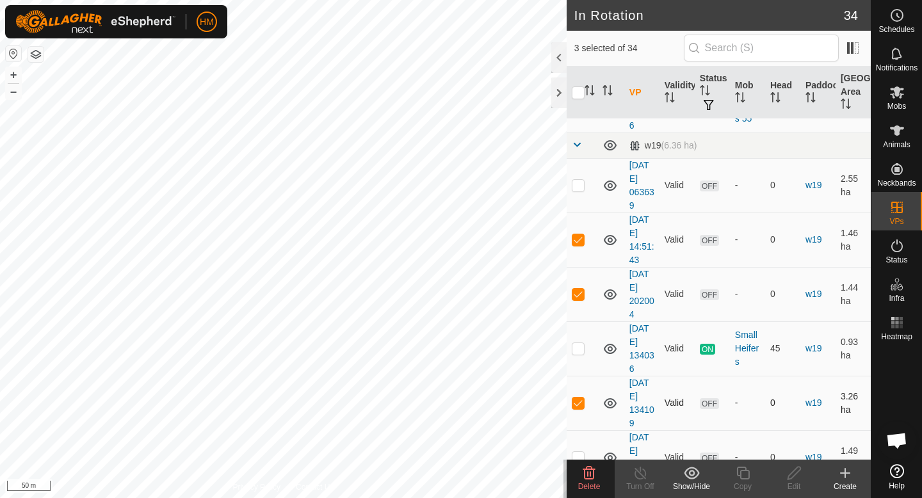
checkbox input "false"
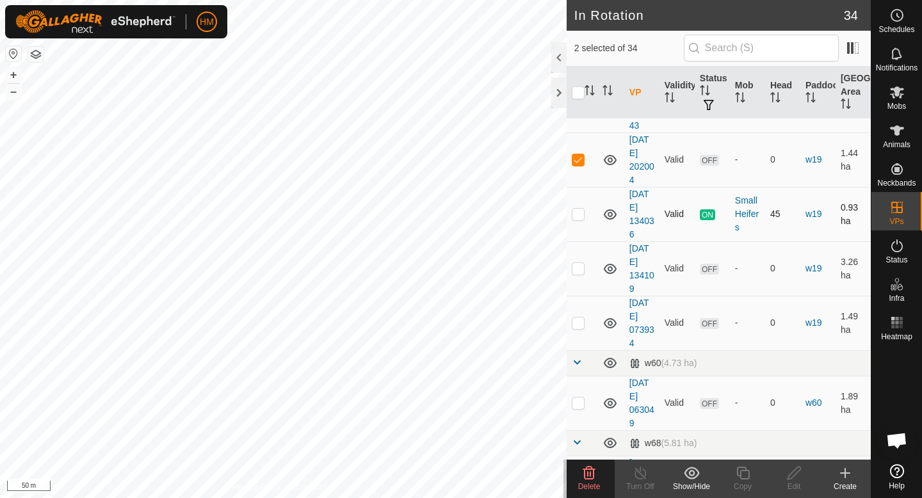
scroll to position [1039, 0]
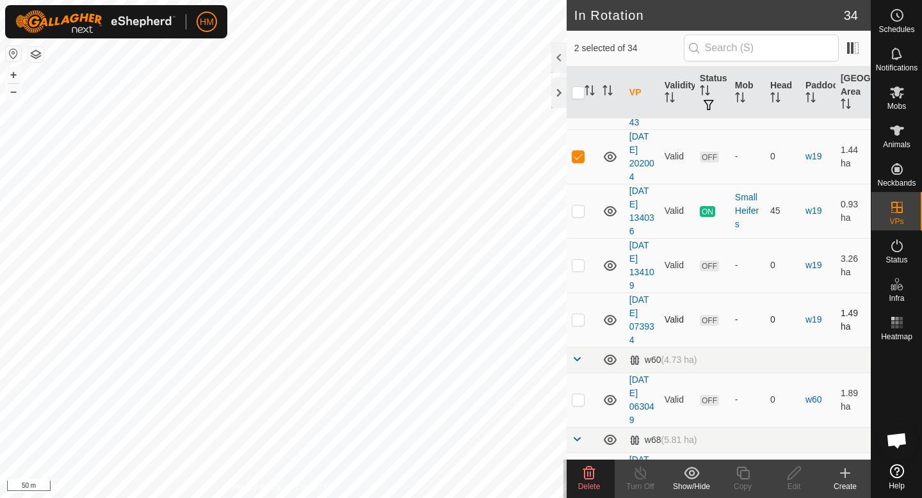
click at [583, 326] on td at bounding box center [582, 320] width 31 height 54
click at [581, 323] on p-checkbox at bounding box center [578, 319] width 13 height 10
checkbox input "false"
click at [592, 478] on icon at bounding box center [589, 473] width 12 height 13
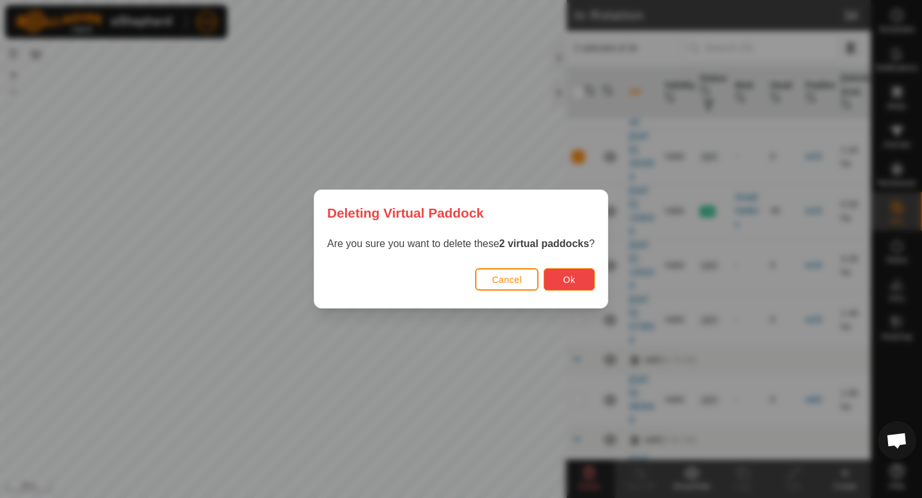
click at [579, 278] on button "Ok" at bounding box center [568, 279] width 51 height 22
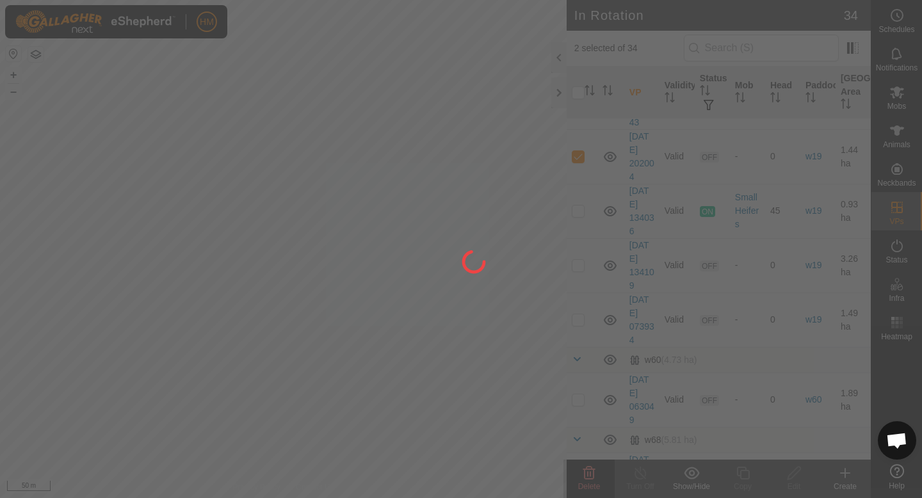
checkbox input "false"
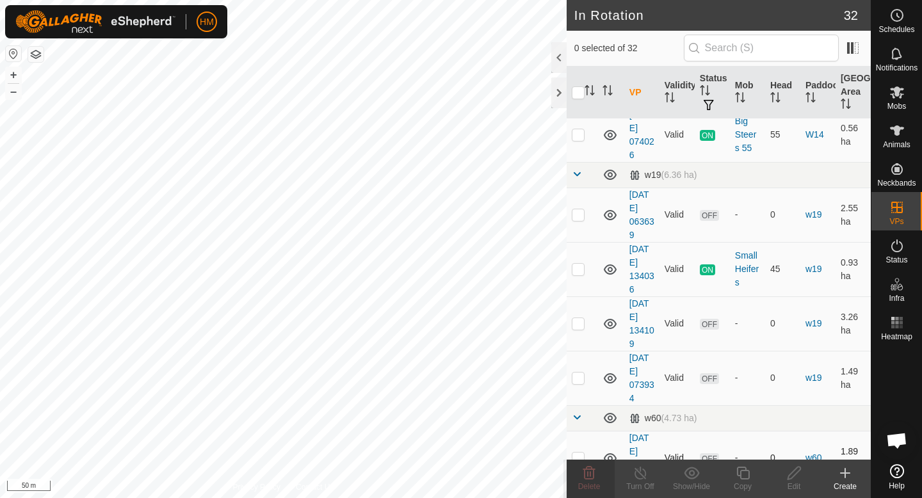
scroll to position [871, 0]
click at [583, 215] on p-checkbox at bounding box center [578, 215] width 13 height 10
checkbox input "false"
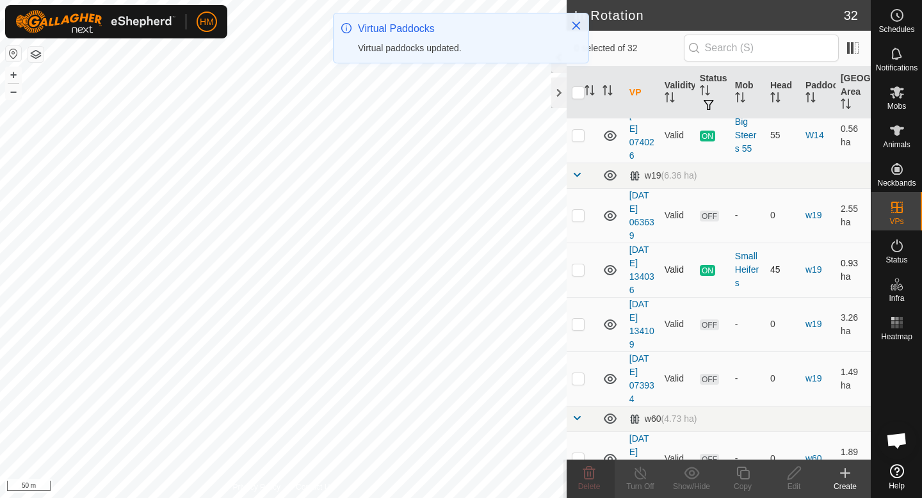
click at [579, 270] on p-checkbox at bounding box center [578, 269] width 13 height 10
checkbox input "false"
click at [579, 328] on p-checkbox at bounding box center [578, 324] width 13 height 10
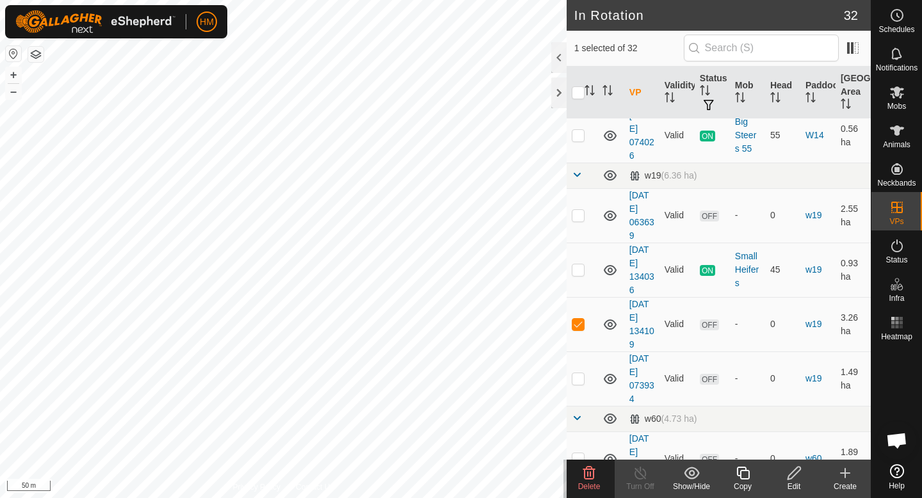
click at [585, 474] on icon at bounding box center [588, 472] width 15 height 15
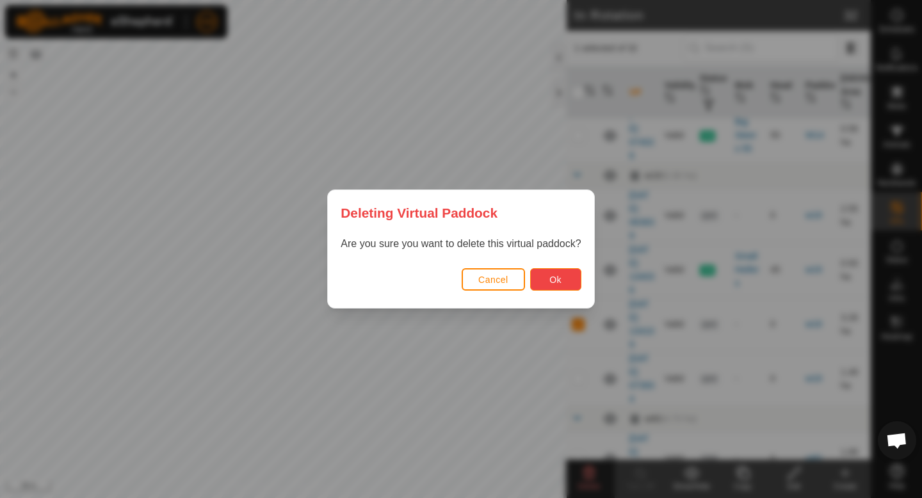
click at [551, 280] on span "Ok" at bounding box center [555, 280] width 12 height 10
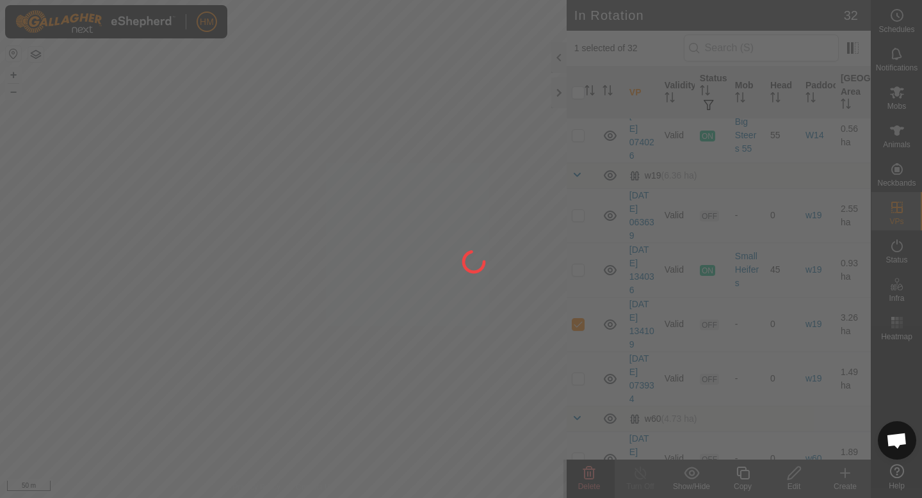
checkbox input "false"
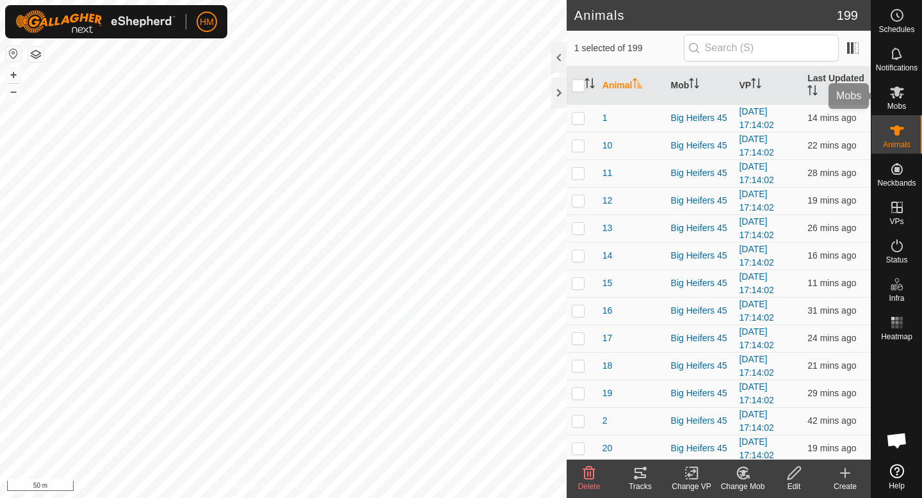
click at [908, 96] on div "Mobs" at bounding box center [896, 96] width 51 height 38
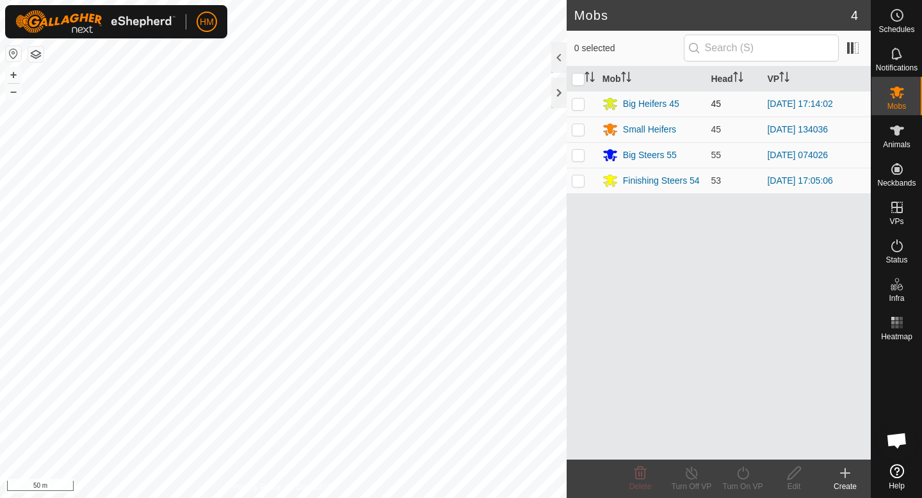
click at [581, 101] on p-checkbox at bounding box center [578, 104] width 13 height 10
click at [744, 484] on div "Turn On VP" at bounding box center [742, 487] width 51 height 12
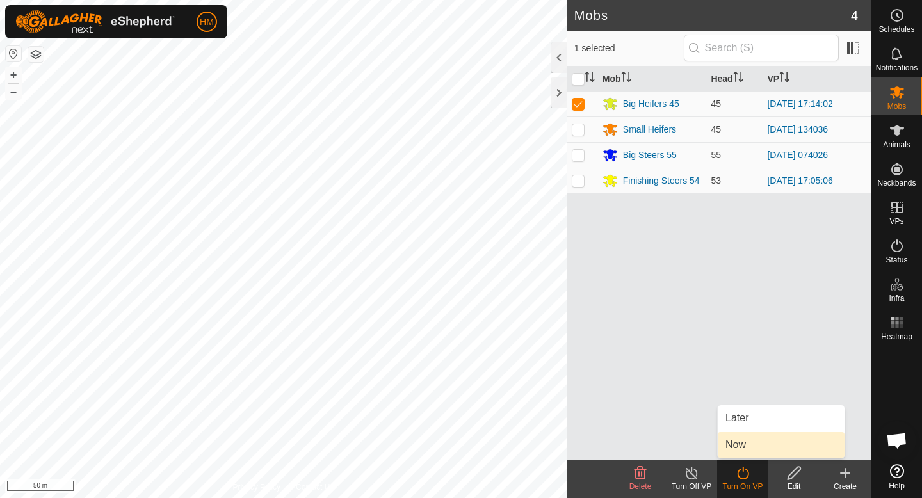
click at [745, 451] on link "Now" at bounding box center [781, 445] width 127 height 26
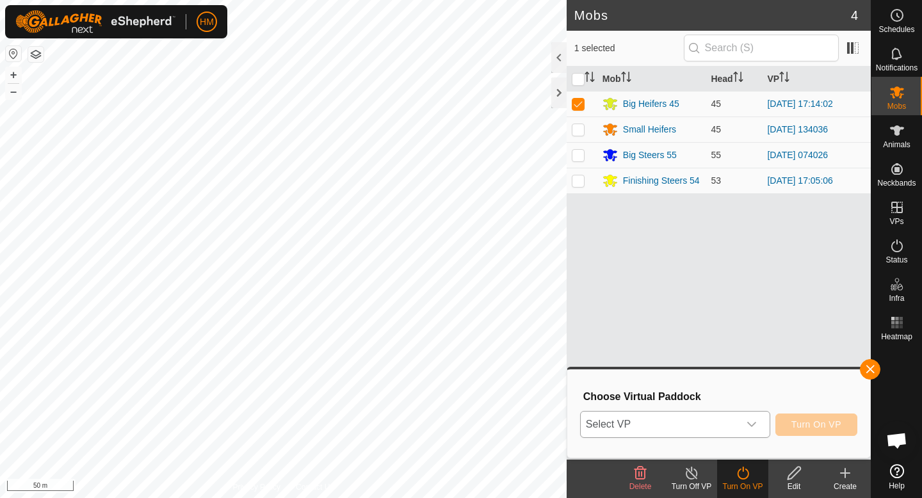
click at [750, 415] on div "dropdown trigger" at bounding box center [752, 425] width 26 height 26
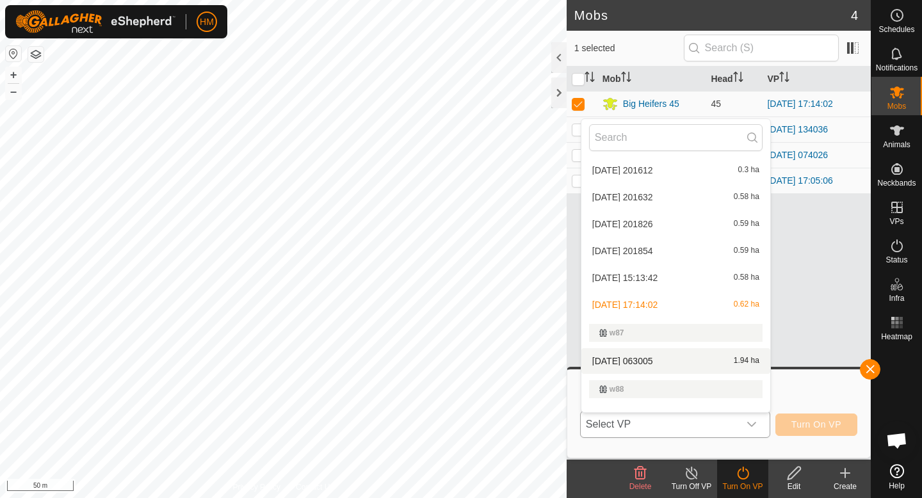
scroll to position [877, 0]
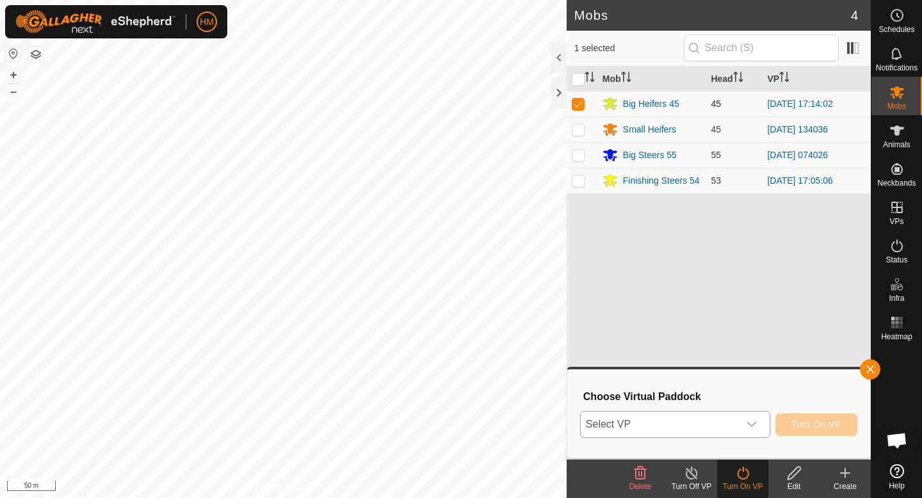
click at [579, 105] on p-checkbox at bounding box center [578, 104] width 13 height 10
checkbox input "false"
click at [571, 136] on td at bounding box center [582, 130] width 31 height 26
checkbox input "true"
click at [689, 474] on icon at bounding box center [692, 472] width 16 height 15
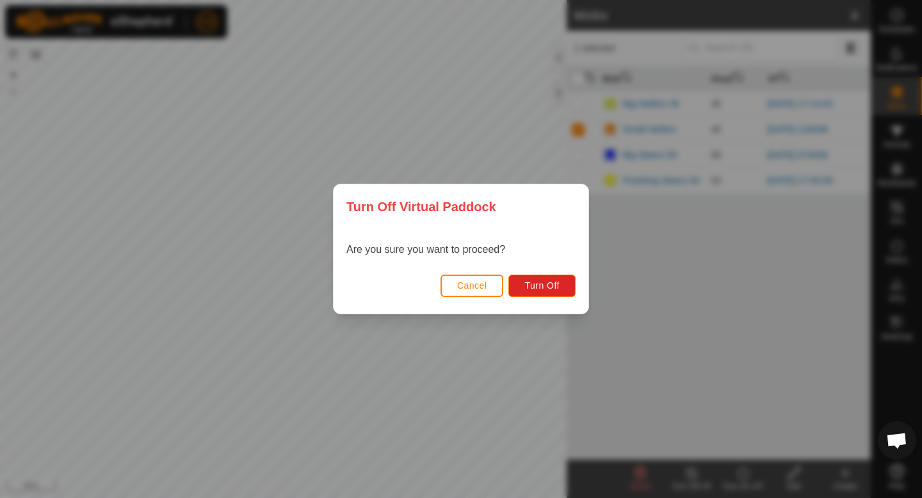
click at [491, 282] on button "Cancel" at bounding box center [471, 286] width 63 height 22
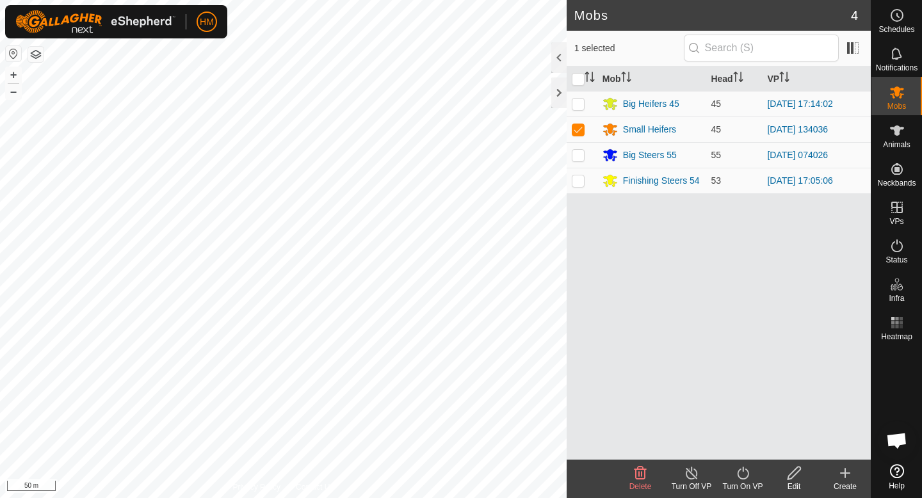
click at [738, 478] on icon at bounding box center [743, 472] width 16 height 15
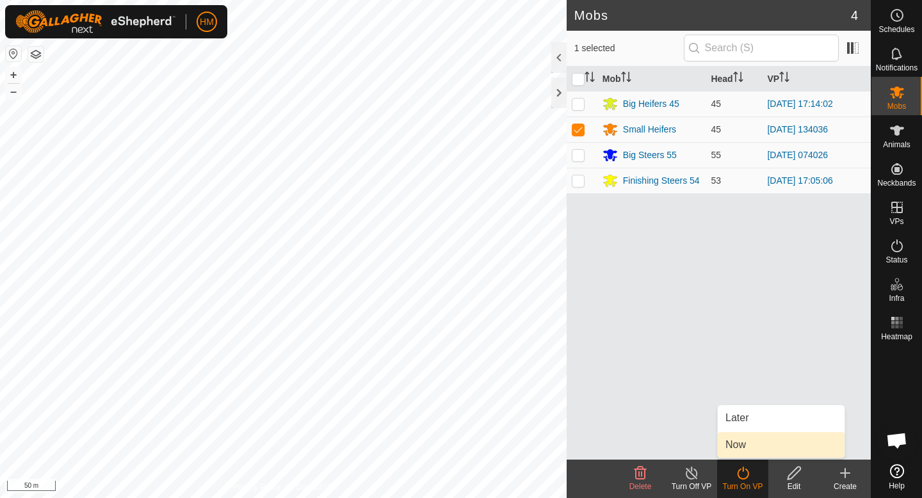
click at [743, 437] on link "Now" at bounding box center [781, 445] width 127 height 26
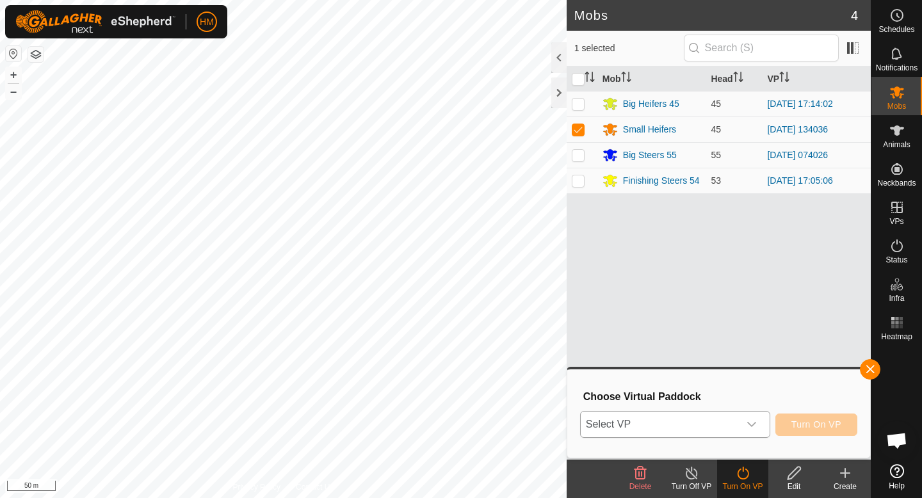
click at [744, 421] on div "dropdown trigger" at bounding box center [752, 425] width 26 height 26
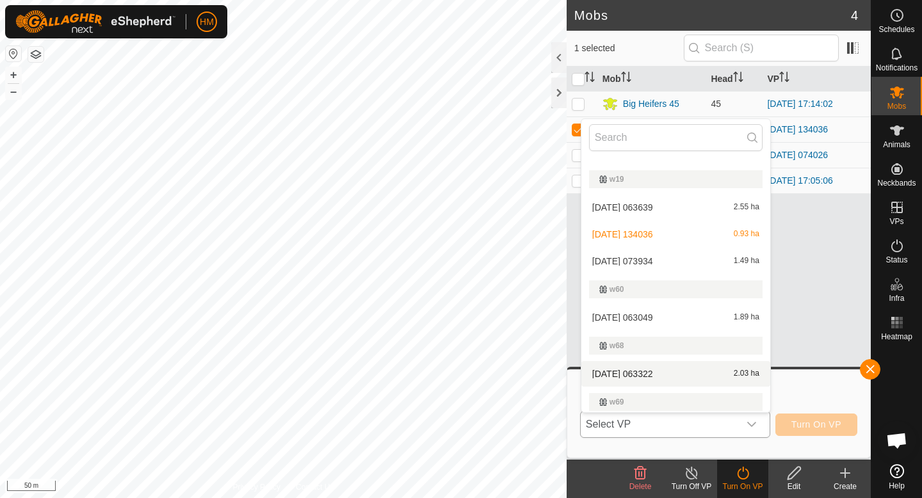
scroll to position [537, 0]
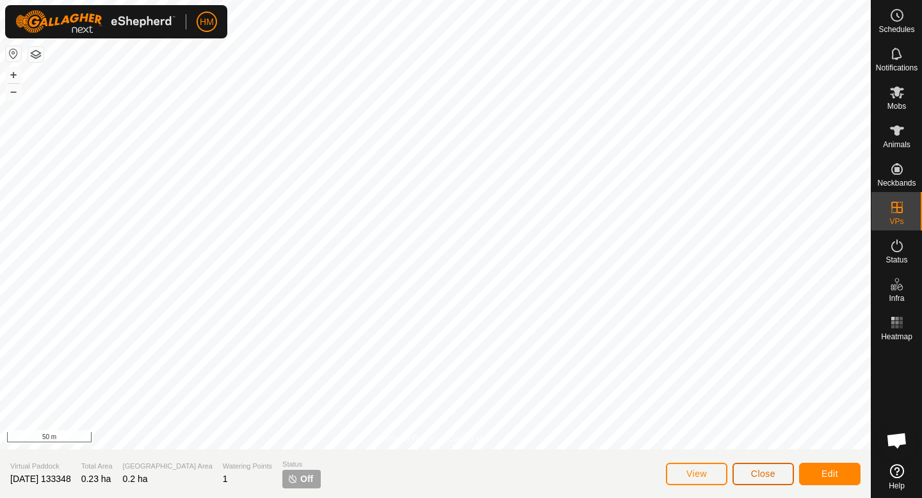
click at [759, 474] on span "Close" at bounding box center [763, 474] width 24 height 10
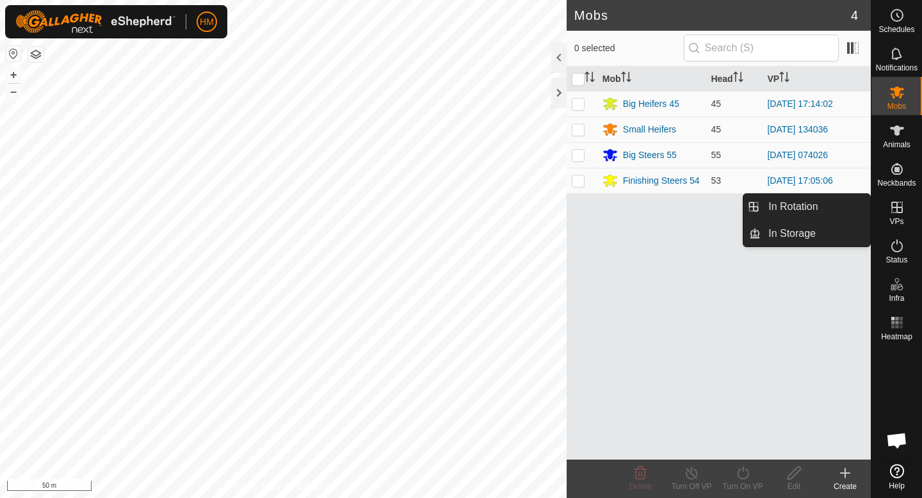
click at [839, 205] on link "In Rotation" at bounding box center [815, 207] width 109 height 26
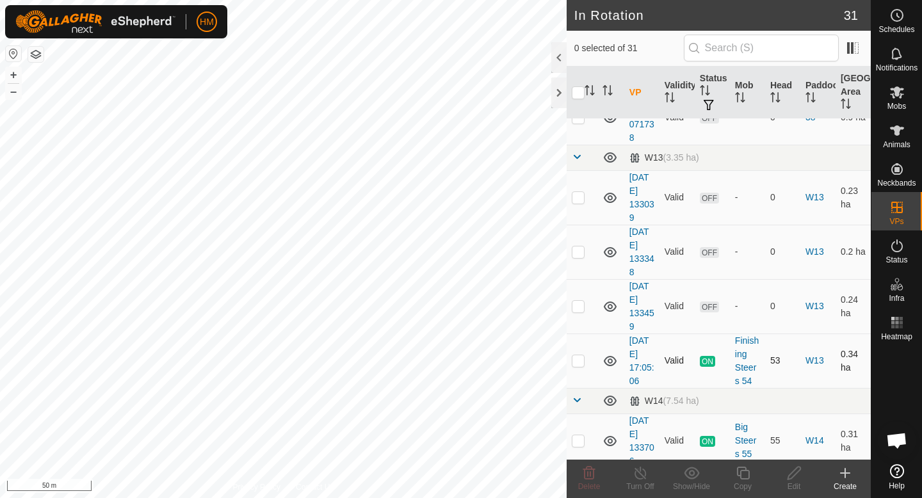
scroll to position [410, 0]
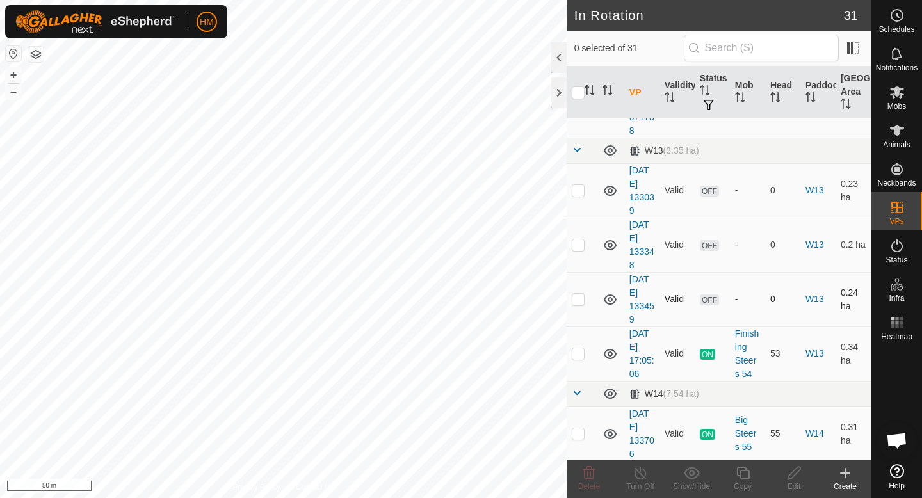
click at [580, 296] on p-checkbox at bounding box center [578, 299] width 13 height 10
checkbox input "true"
click at [579, 243] on p-checkbox at bounding box center [578, 244] width 13 height 10
checkbox input "true"
click at [579, 300] on p-checkbox at bounding box center [578, 299] width 13 height 10
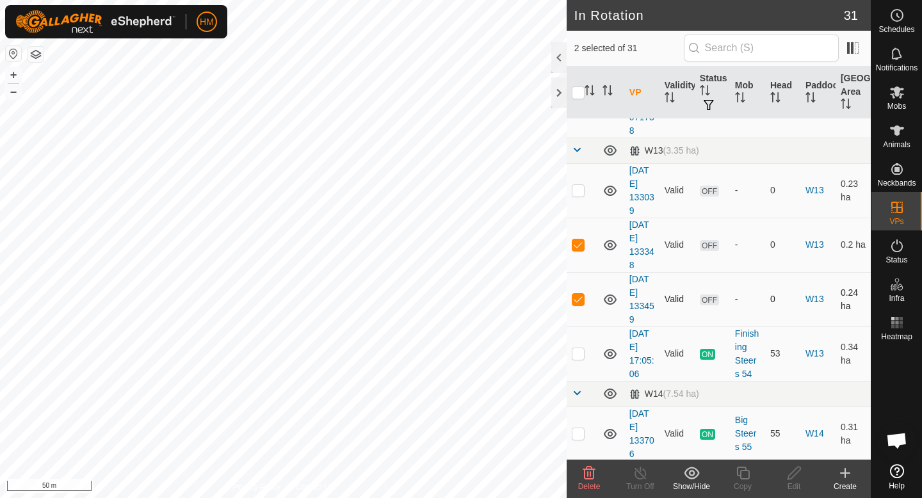
checkbox input "false"
click at [577, 244] on p-checkbox at bounding box center [578, 244] width 13 height 10
checkbox input "true"
click at [578, 300] on p-checkbox at bounding box center [578, 299] width 13 height 10
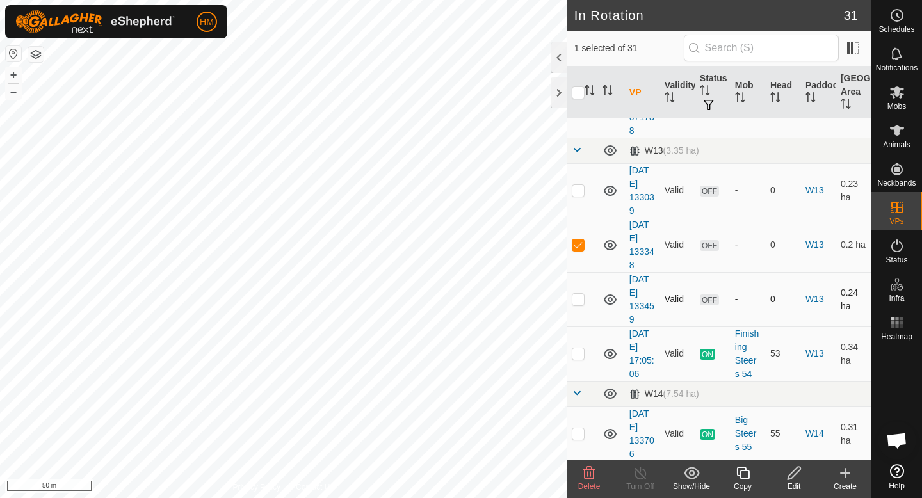
checkbox input "true"
click at [593, 474] on icon at bounding box center [589, 473] width 12 height 13
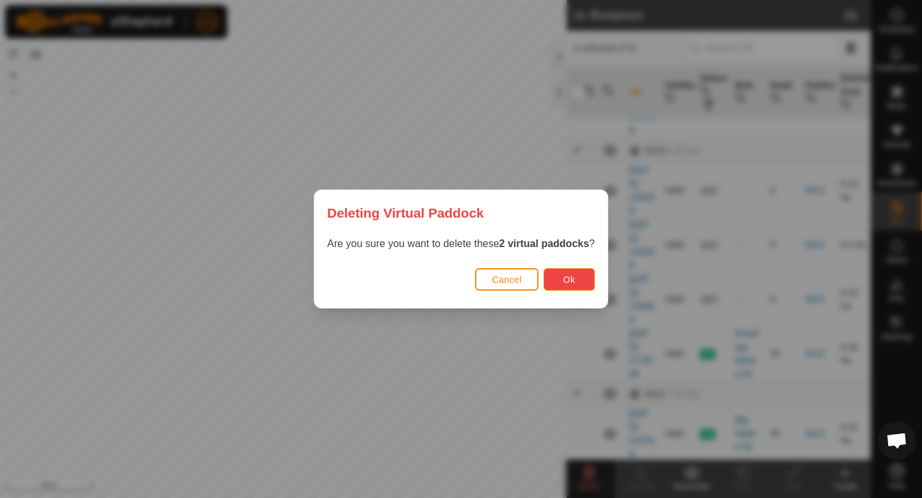
click at [574, 275] on span "Ok" at bounding box center [569, 280] width 12 height 10
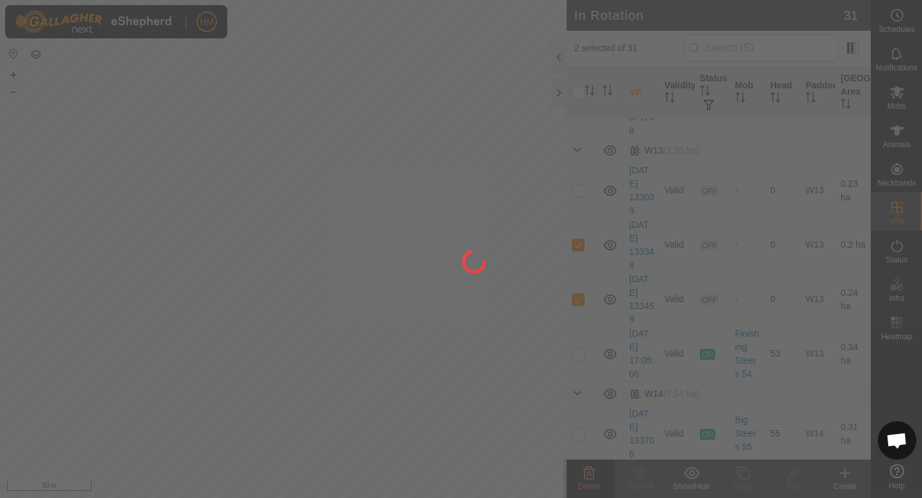
checkbox input "false"
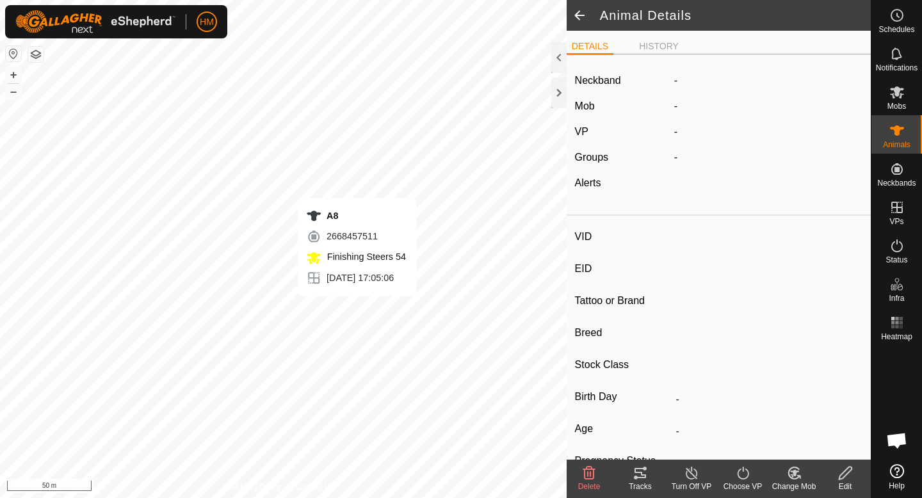
type input "A8"
type input "-"
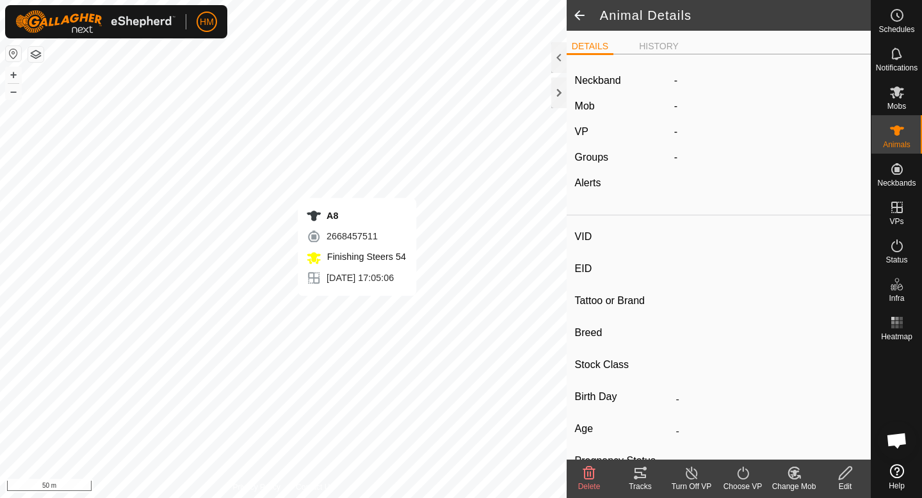
type input "-"
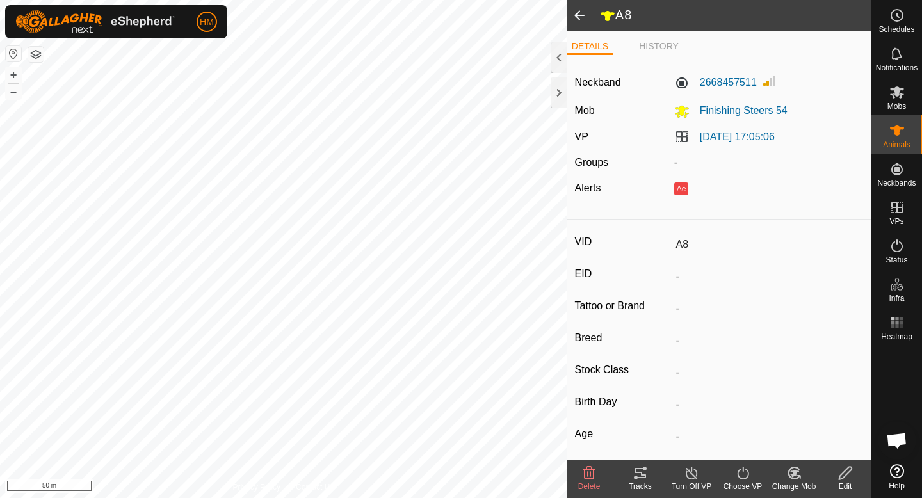
click at [636, 479] on icon at bounding box center [636, 478] width 4 height 4
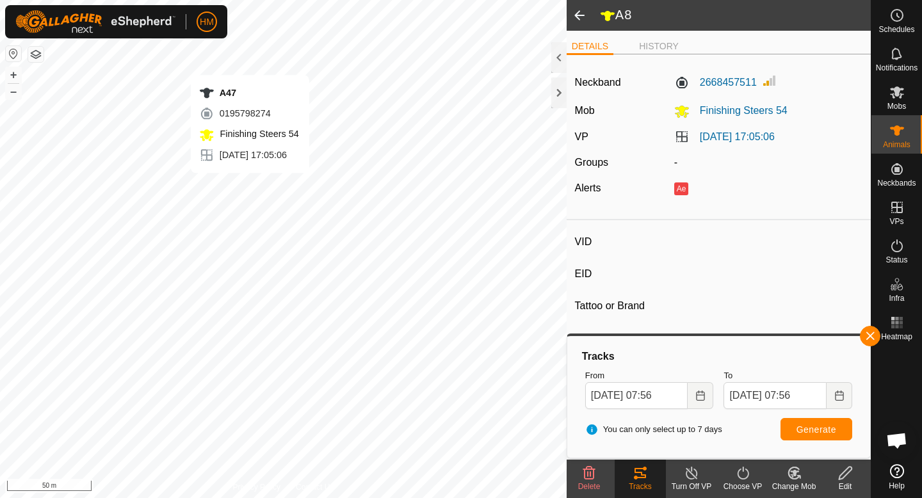
type input "A47"
type input "-"
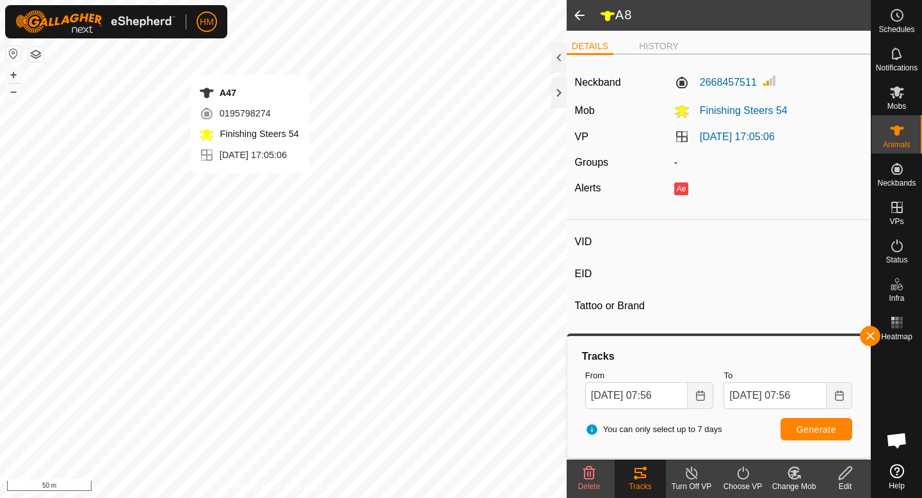
type input "-"
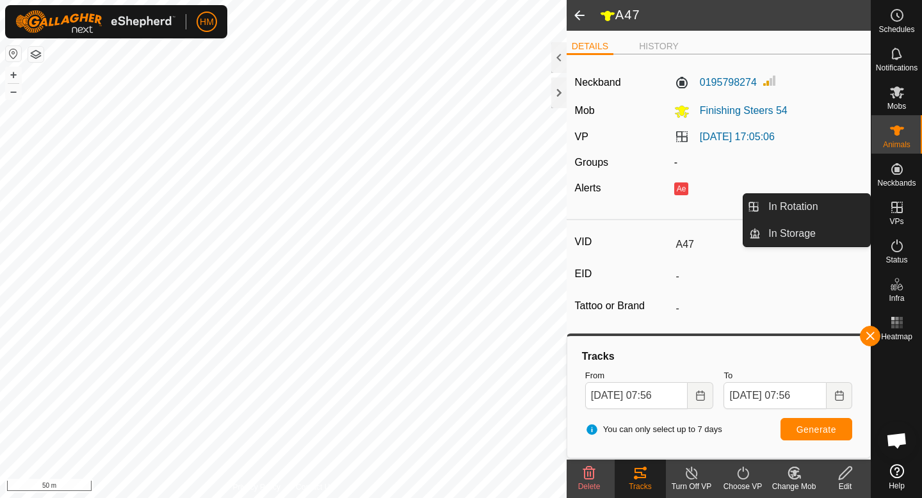
click at [831, 202] on link "In Rotation" at bounding box center [815, 207] width 109 height 26
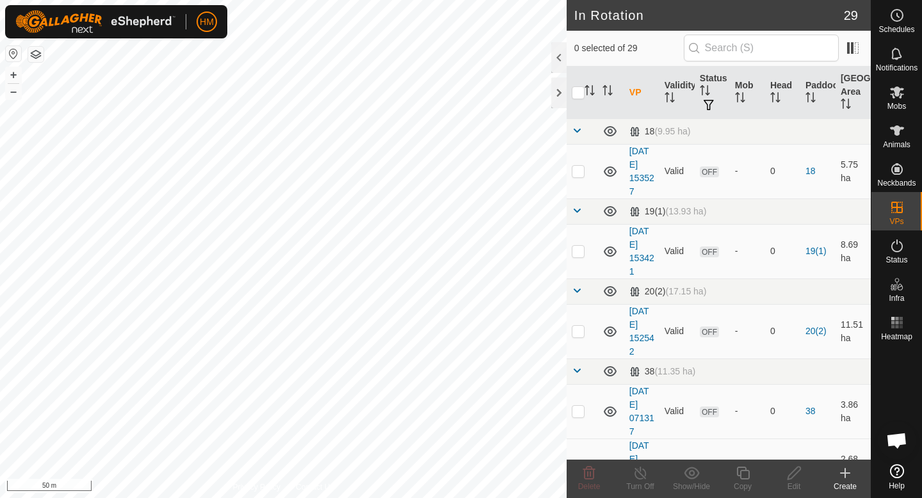
click at [844, 475] on icon at bounding box center [844, 472] width 15 height 15
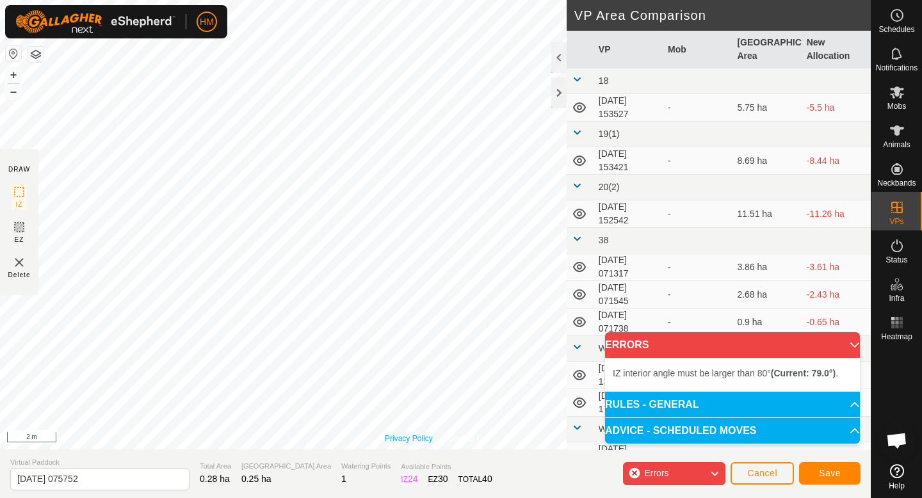
click at [417, 433] on div "Privacy Policy Contact Us + – ⇧ i 2 m" at bounding box center [435, 224] width 871 height 449
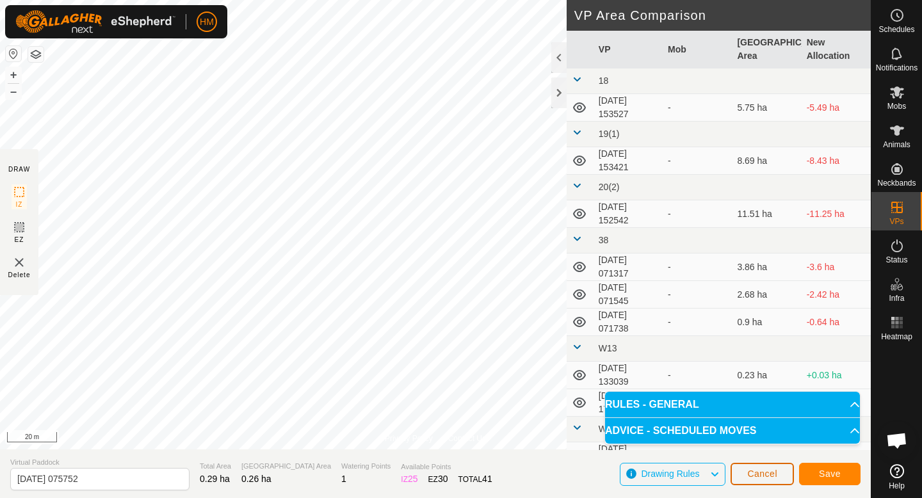
click at [766, 473] on span "Cancel" at bounding box center [762, 474] width 30 height 10
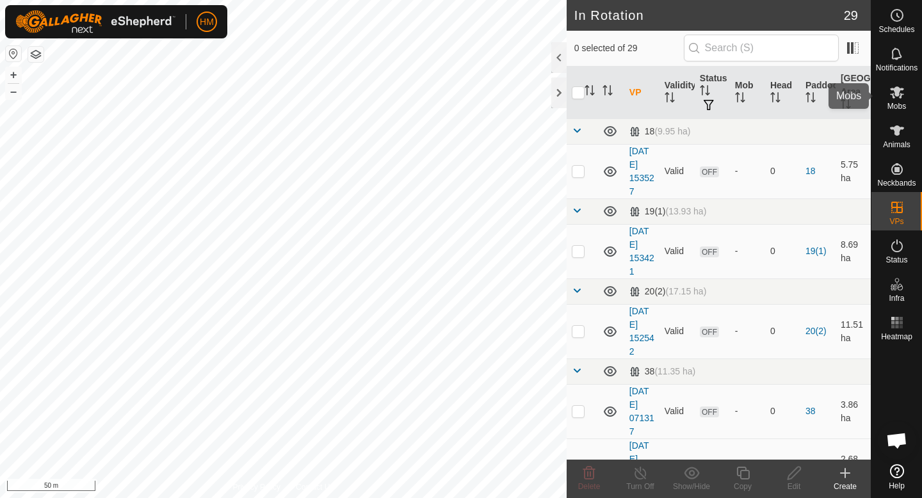
click at [894, 99] on icon at bounding box center [896, 92] width 15 height 15
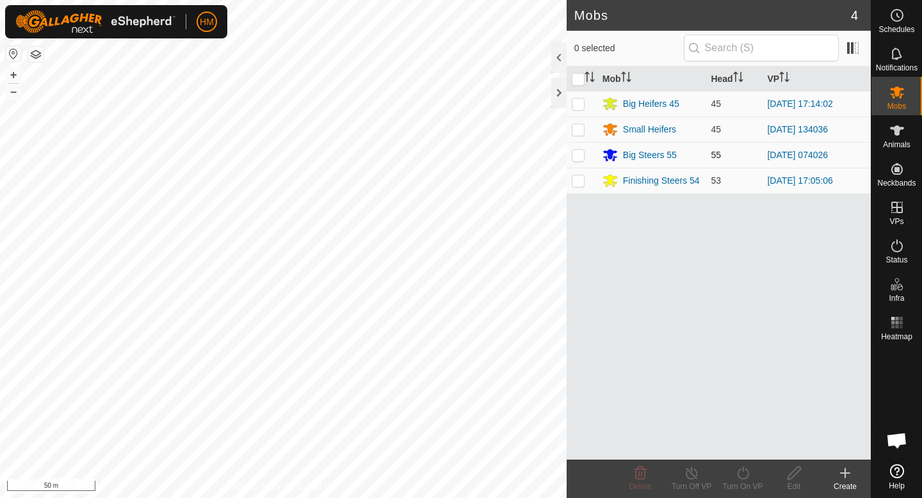
click at [575, 157] on p-checkbox at bounding box center [578, 155] width 13 height 10
click at [579, 155] on p-checkbox at bounding box center [578, 155] width 13 height 10
checkbox input "false"
click at [577, 108] on p-checkbox at bounding box center [578, 104] width 13 height 10
checkbox input "true"
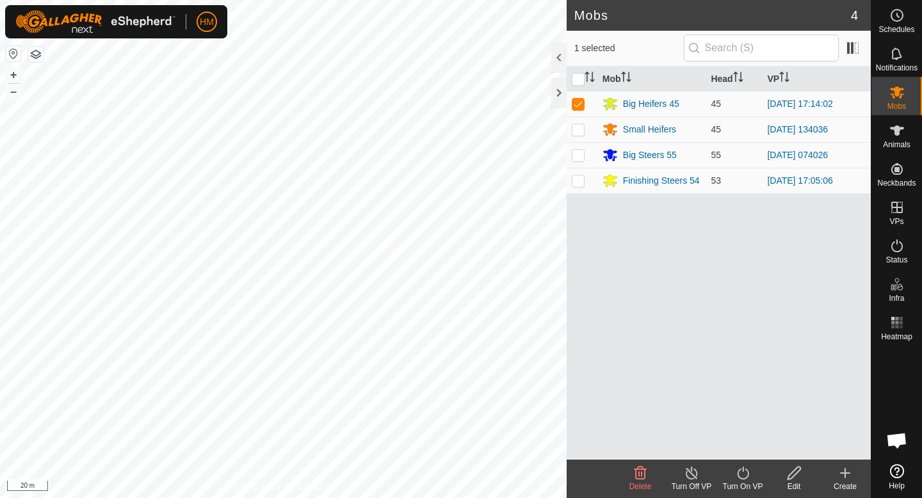
click at [740, 475] on icon at bounding box center [743, 472] width 16 height 15
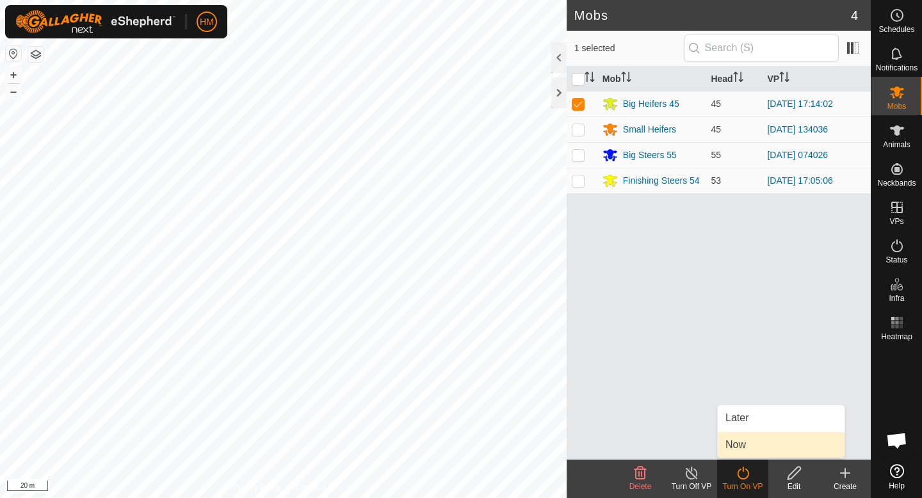
click at [757, 440] on link "Now" at bounding box center [781, 445] width 127 height 26
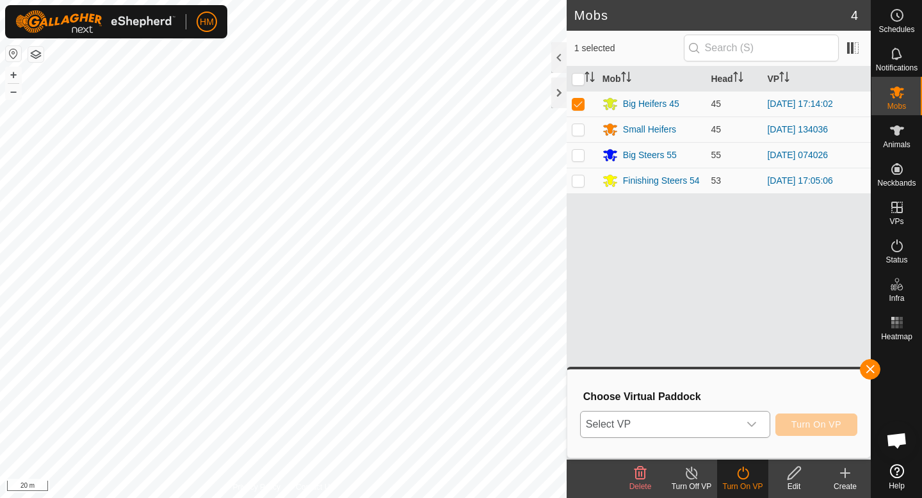
click at [746, 424] on icon "dropdown trigger" at bounding box center [751, 424] width 10 height 10
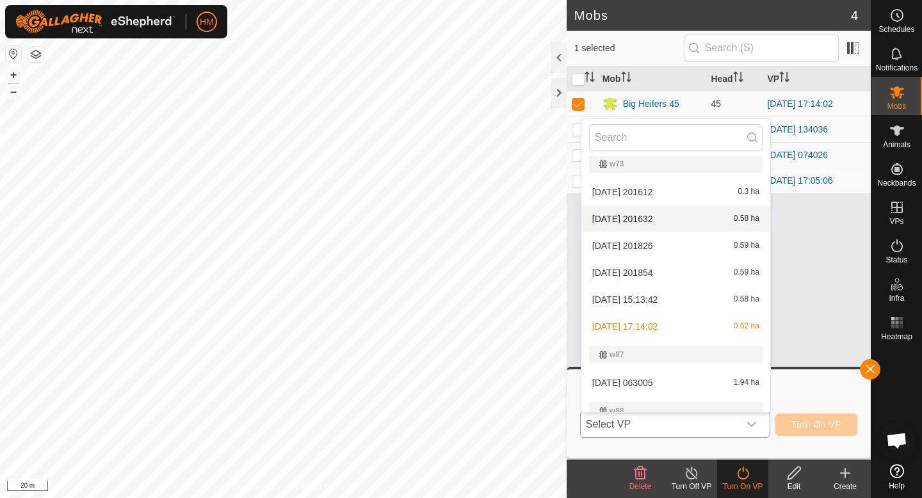
scroll to position [837, 0]
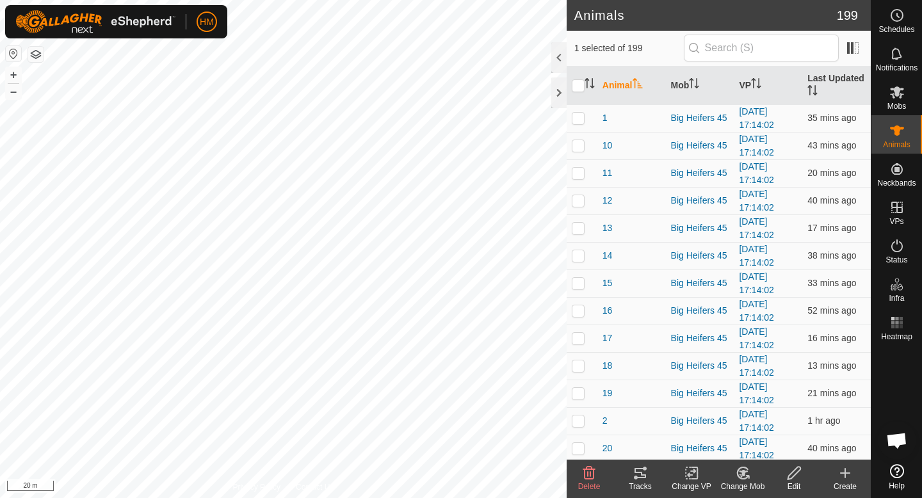
click at [638, 467] on icon at bounding box center [639, 472] width 15 height 15
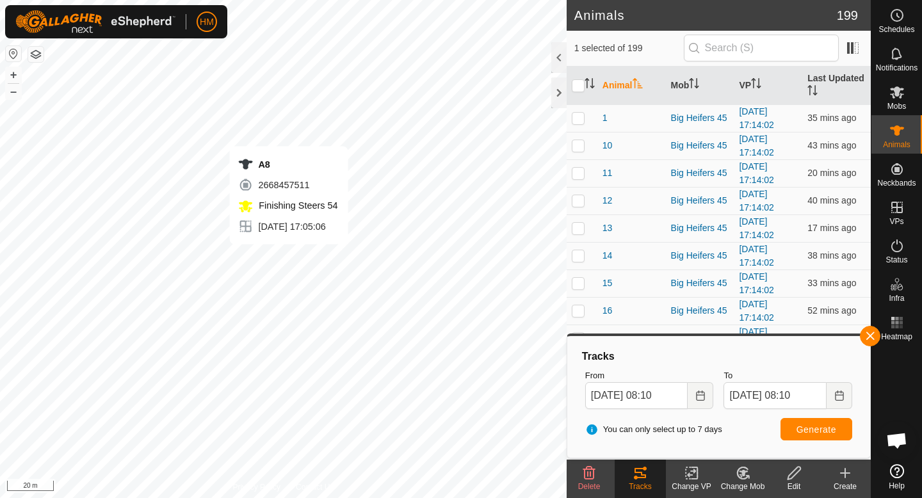
checkbox input "false"
checkbox input "true"
click at [752, 481] on div "Change Mob" at bounding box center [742, 487] width 51 height 12
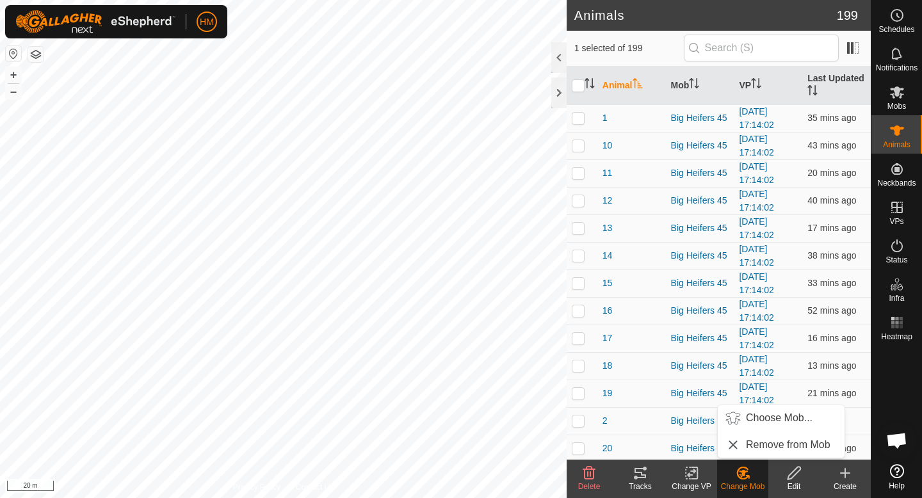
click at [650, 472] on tracks-svg-icon at bounding box center [640, 472] width 51 height 15
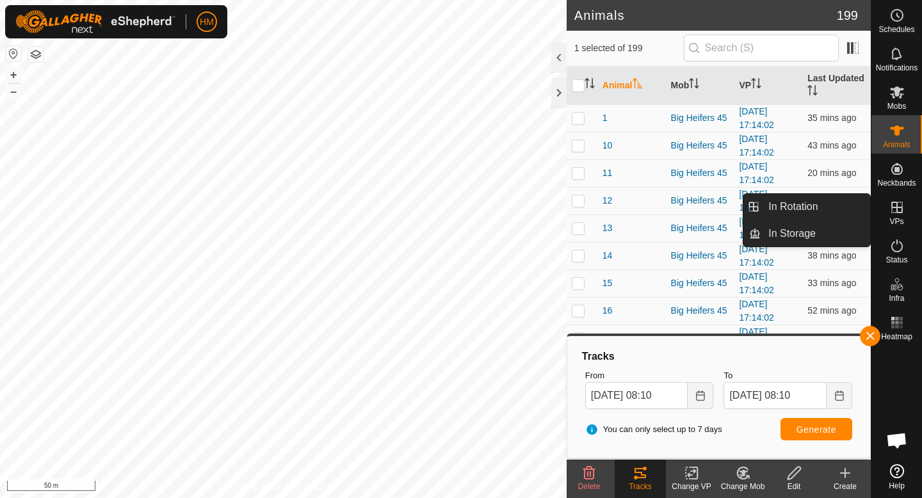
click at [898, 207] on icon at bounding box center [897, 208] width 12 height 12
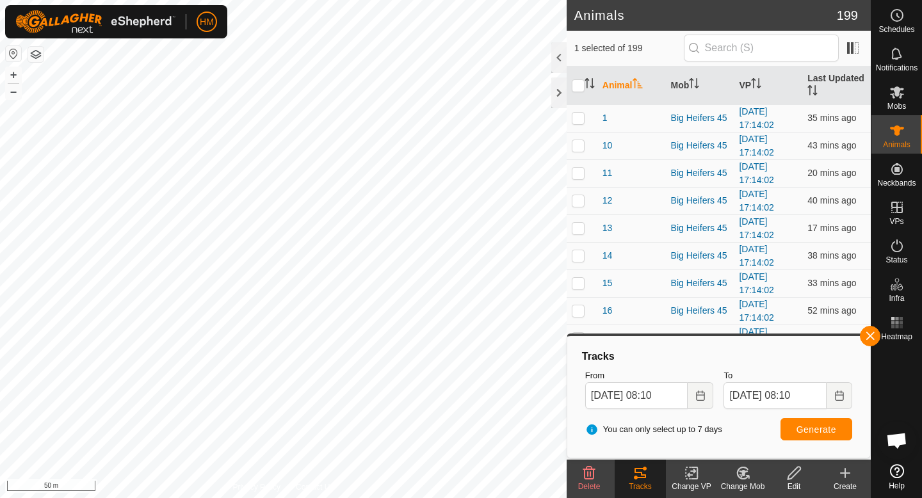
click at [643, 483] on div "Tracks" at bounding box center [640, 487] width 51 height 12
click at [871, 342] on button "button" at bounding box center [870, 336] width 20 height 20
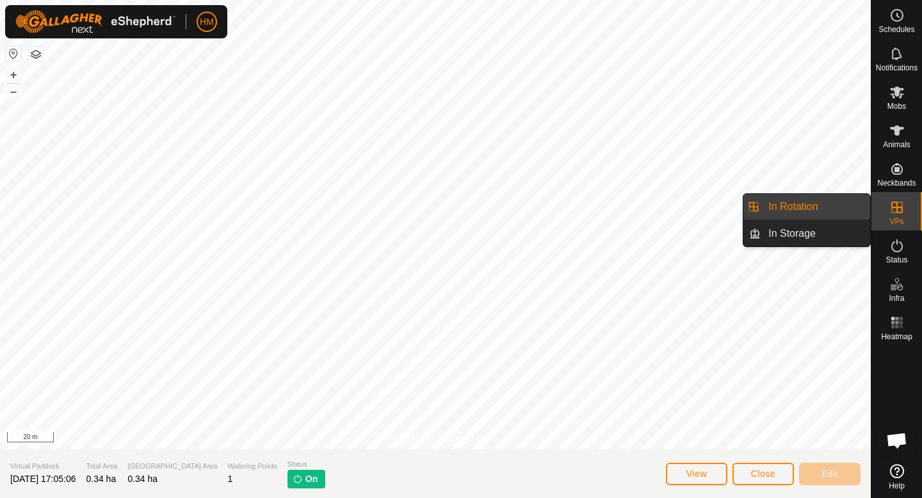
click at [835, 209] on link "In Rotation" at bounding box center [815, 207] width 109 height 26
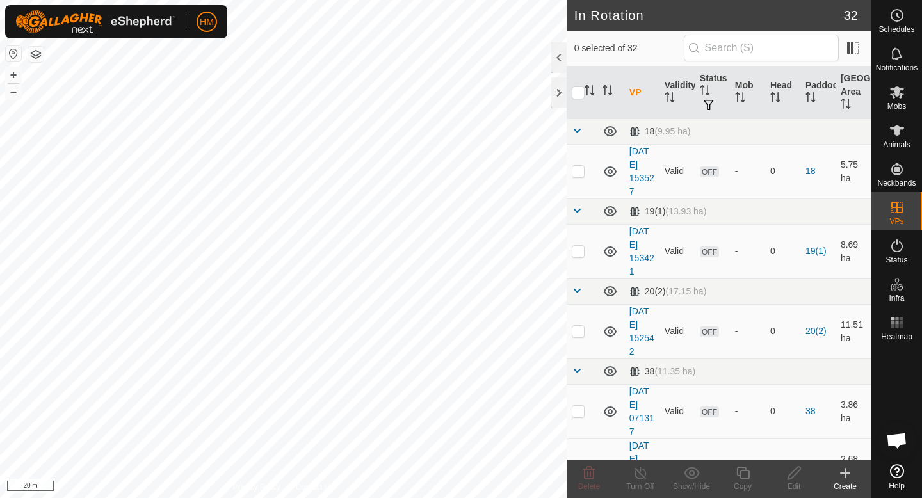
click at [849, 471] on icon at bounding box center [844, 472] width 15 height 15
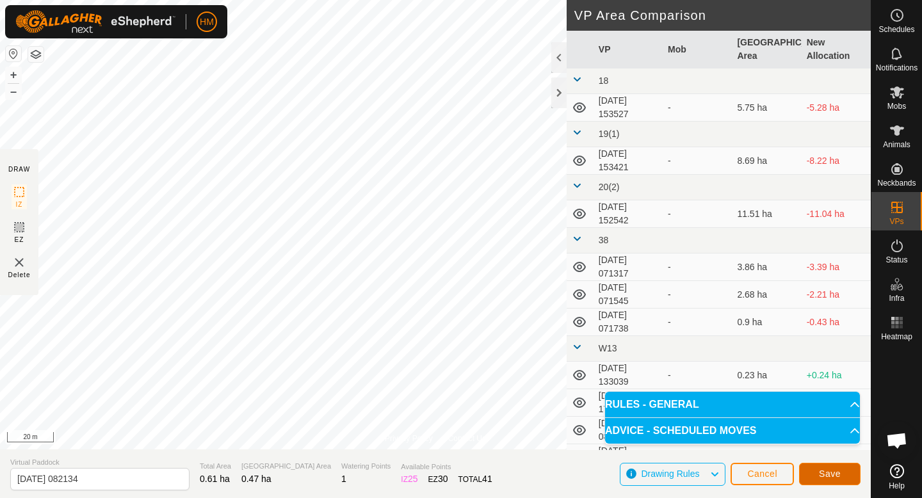
click at [816, 478] on button "Save" at bounding box center [829, 474] width 61 height 22
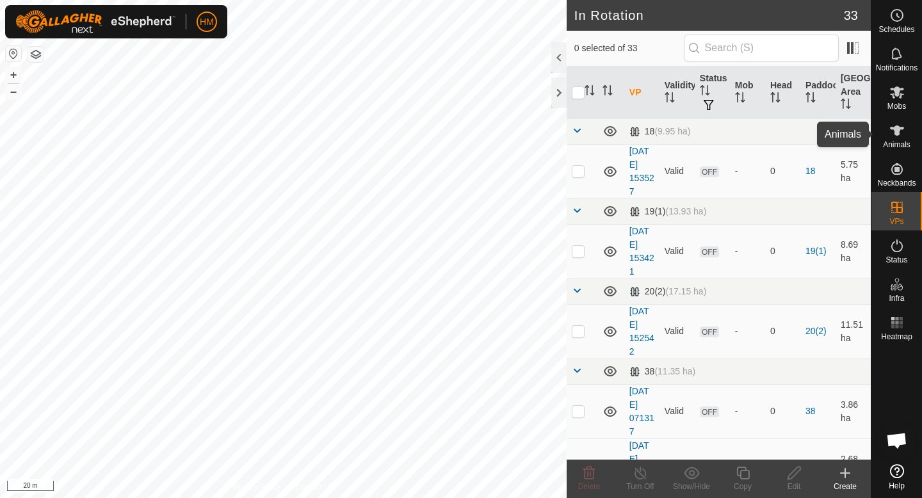
click at [898, 147] on span "Animals" at bounding box center [897, 145] width 28 height 8
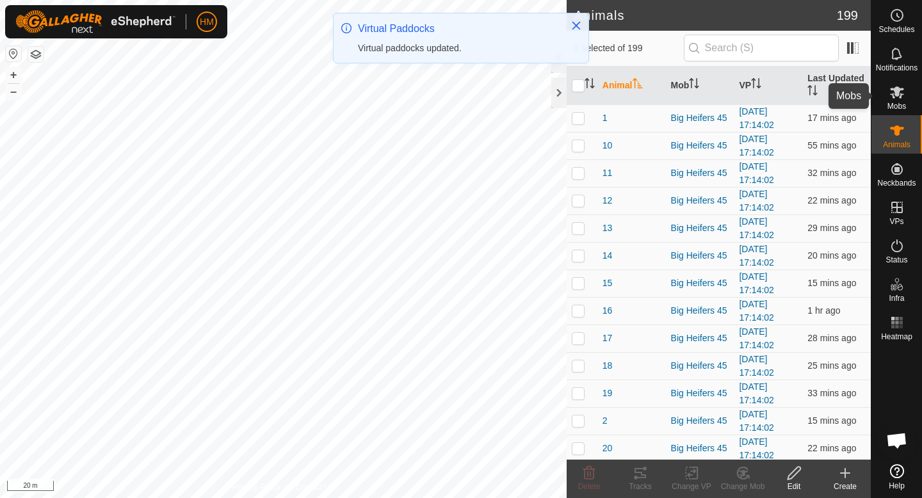
click at [896, 99] on icon at bounding box center [896, 92] width 15 height 15
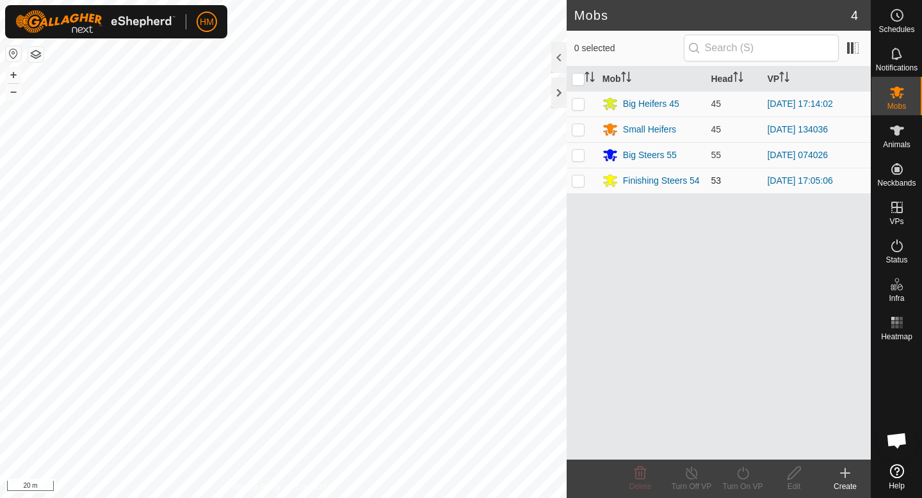
click at [577, 179] on p-checkbox at bounding box center [578, 180] width 13 height 10
checkbox input "true"
click at [745, 472] on icon at bounding box center [743, 472] width 16 height 15
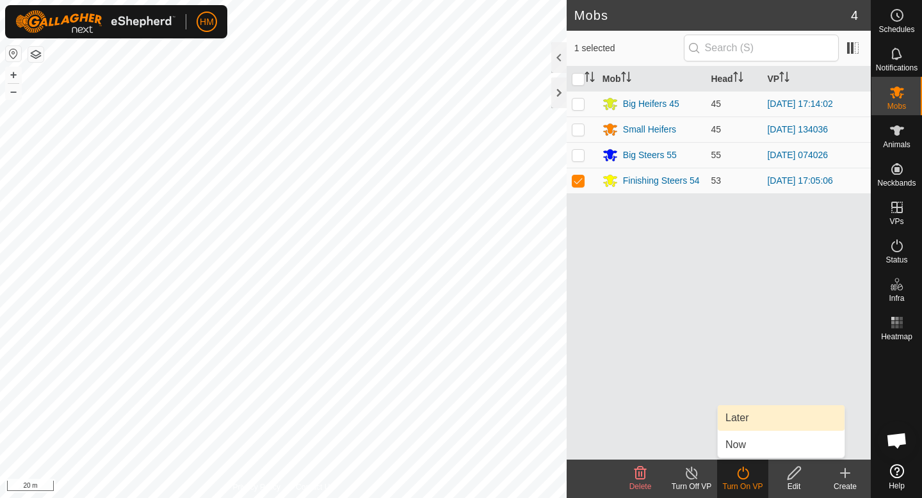
click at [754, 420] on link "Later" at bounding box center [781, 418] width 127 height 26
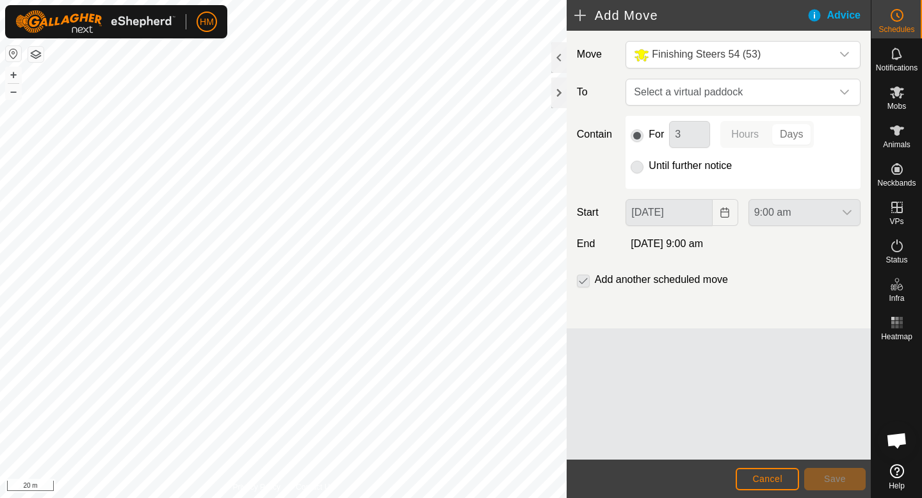
click at [636, 169] on p-radiobutton at bounding box center [637, 165] width 13 height 15
click at [635, 166] on p-radiobutton at bounding box center [637, 165] width 13 height 15
click at [766, 96] on span "Select a virtual paddock" at bounding box center [730, 92] width 203 height 26
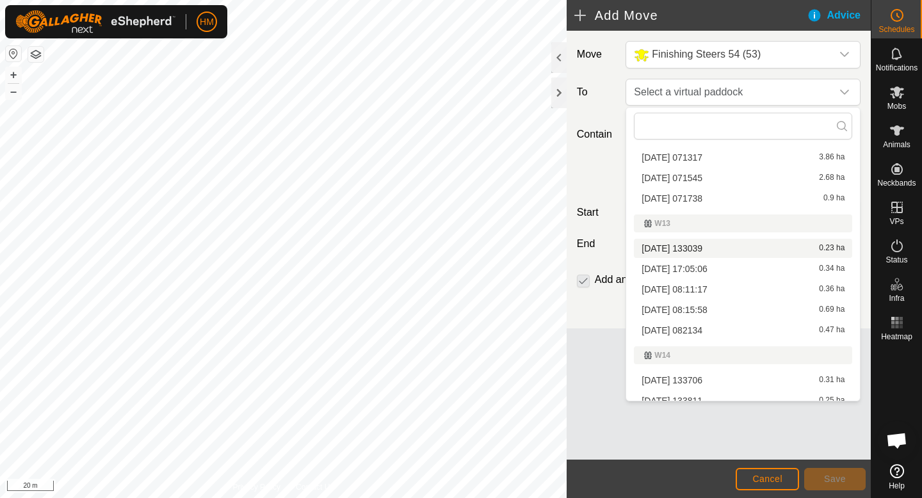
scroll to position [186, 0]
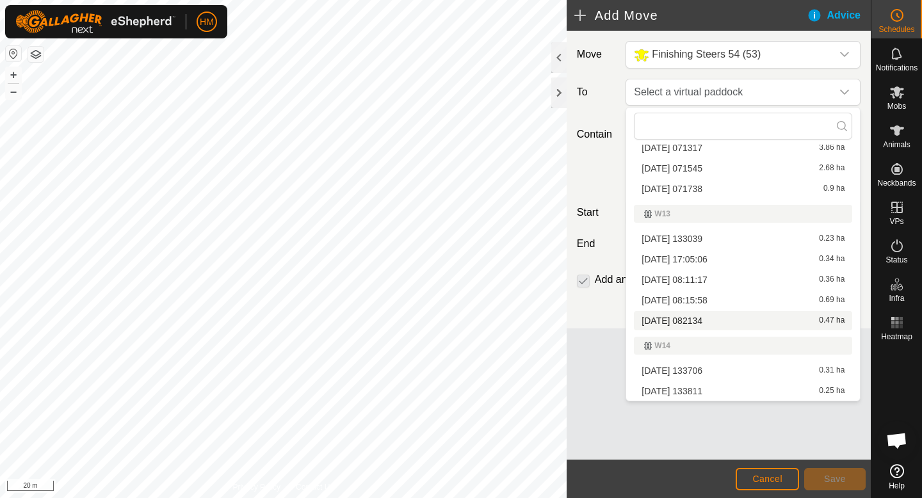
click at [702, 318] on li "[DATE] 082134 0.47 ha" at bounding box center [743, 320] width 218 height 19
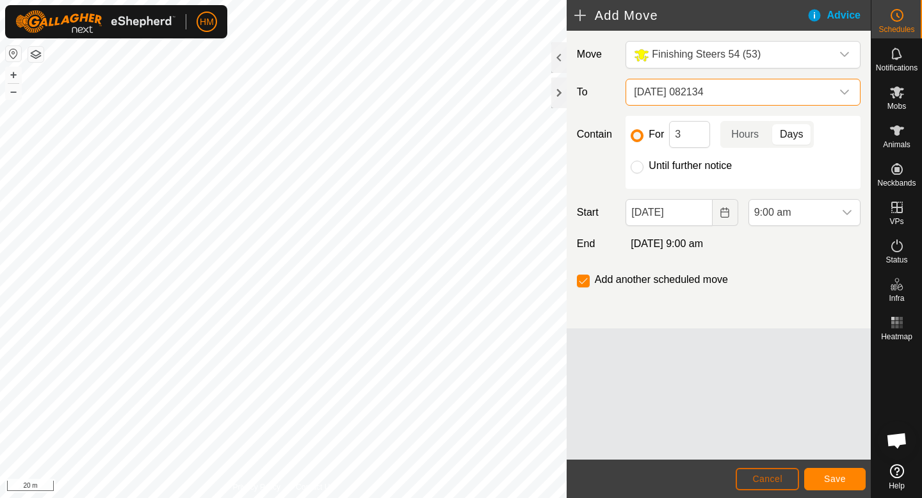
click at [776, 480] on span "Cancel" at bounding box center [767, 479] width 30 height 10
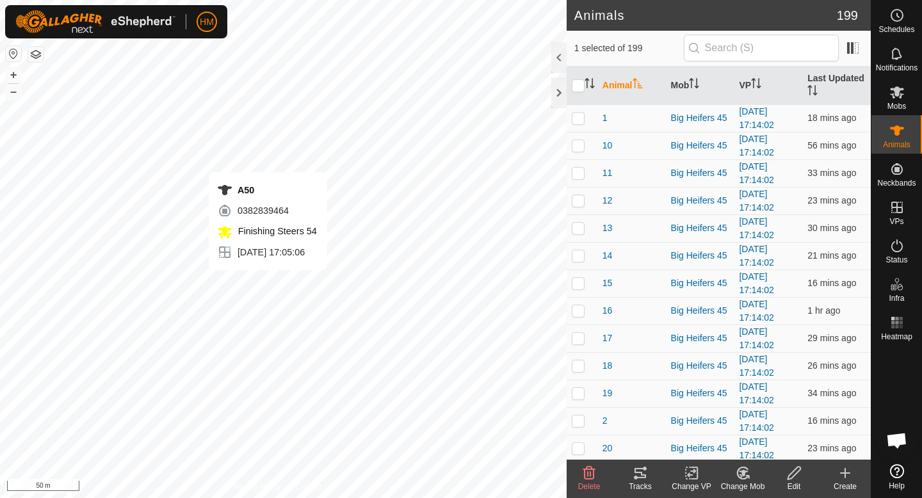
checkbox input "false"
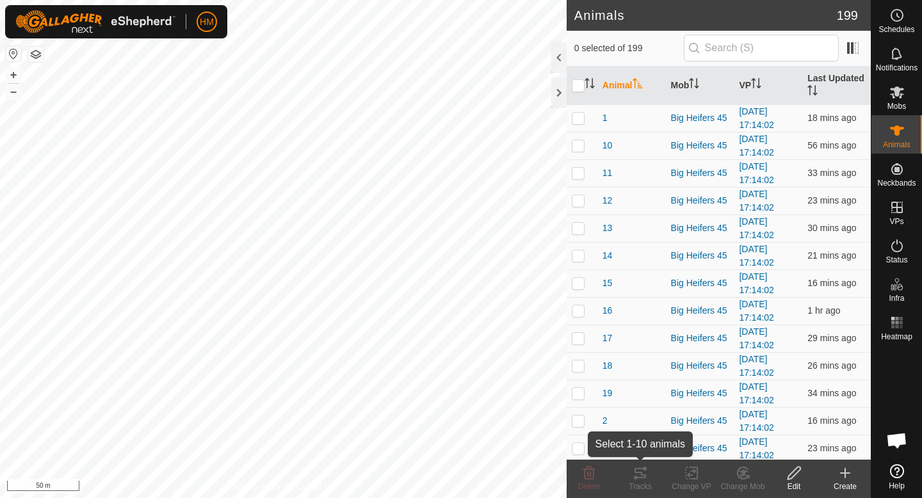
click at [641, 474] on icon at bounding box center [640, 473] width 12 height 10
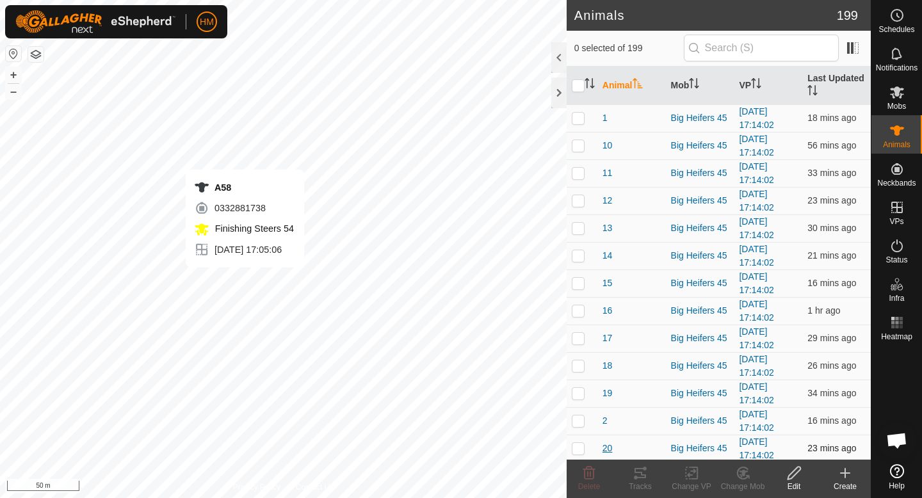
checkbox input "true"
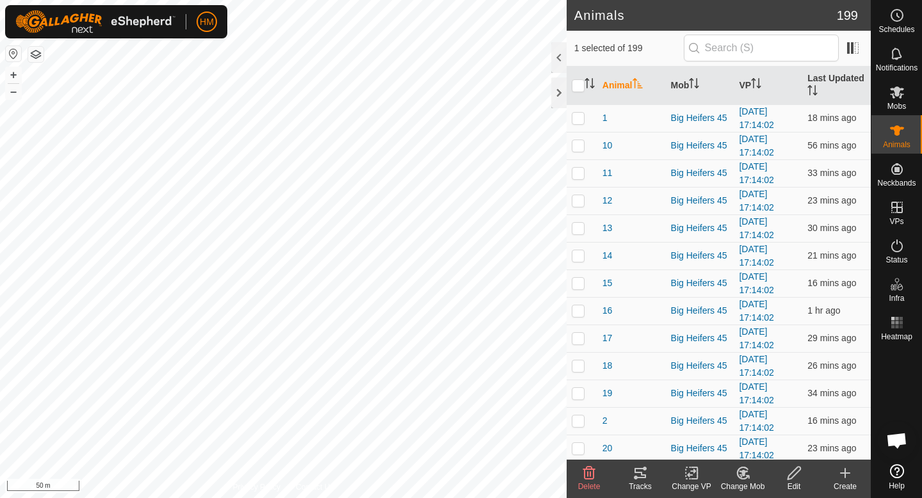
click at [633, 481] on div "Tracks" at bounding box center [640, 487] width 51 height 12
